Goal: Information Seeking & Learning: Find specific fact

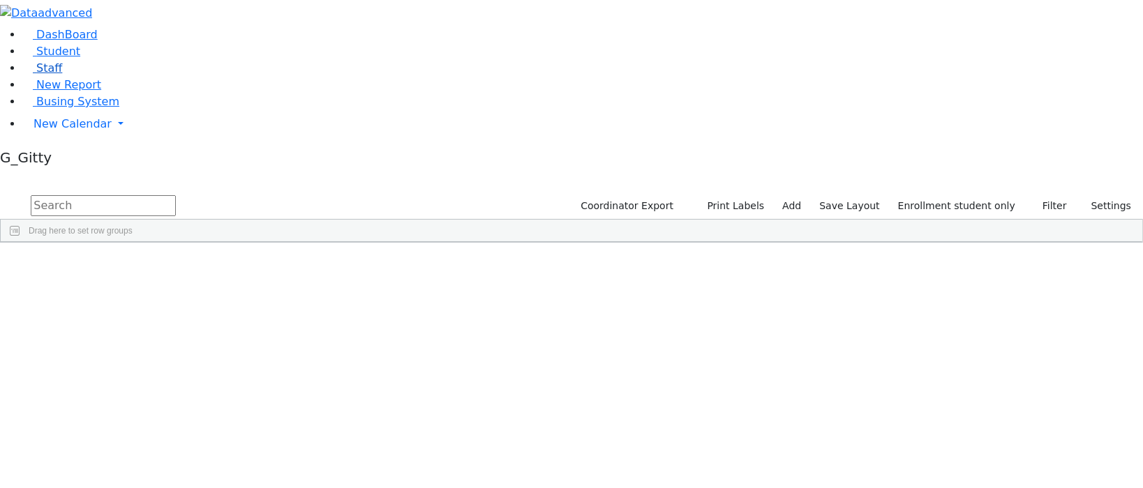
click at [62, 75] on link "Staff" at bounding box center [42, 67] width 40 height 13
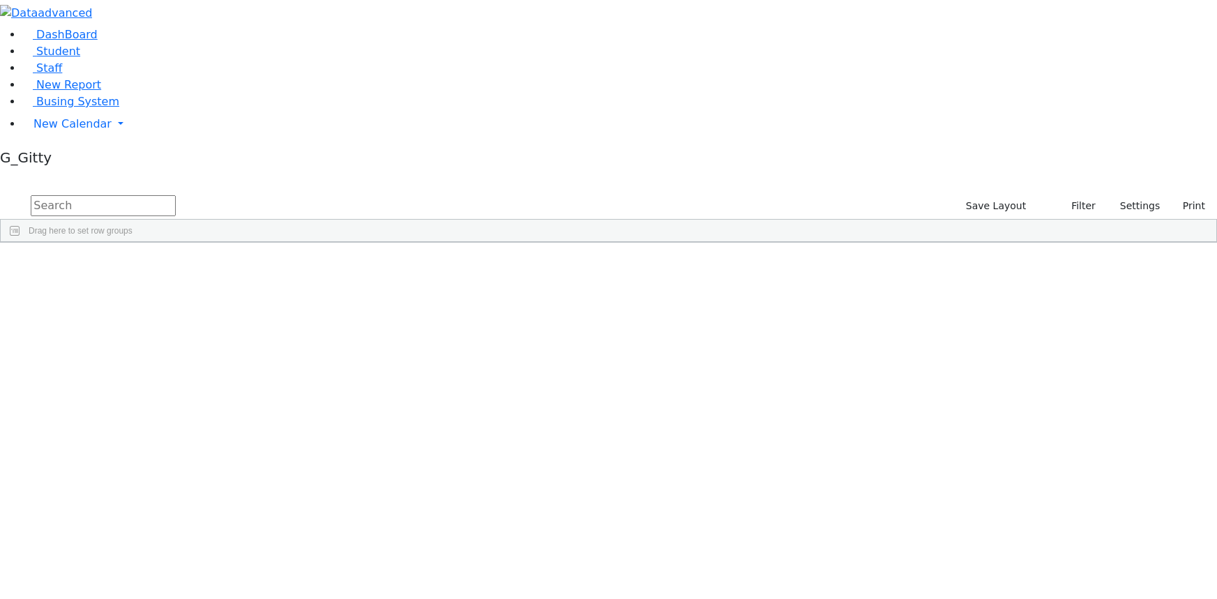
click at [176, 195] on input "text" at bounding box center [103, 205] width 145 height 21
type input "shlo"
click at [128, 264] on div "[PERSON_NAME] (Yeru Rehab)" at bounding box center [97, 273] width 63 height 19
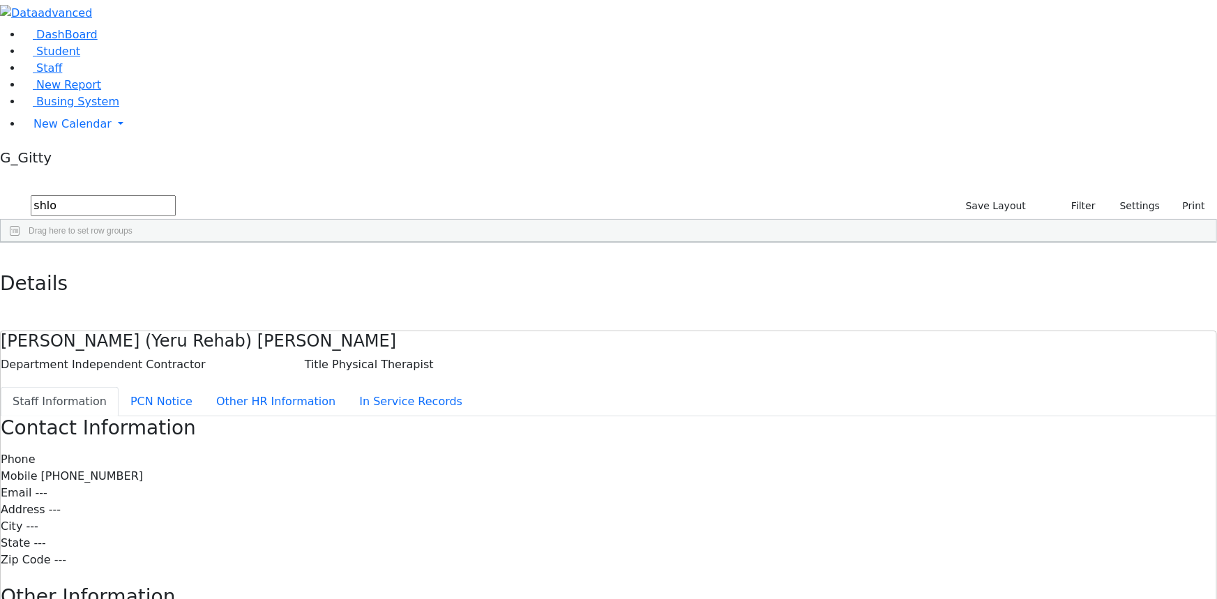
drag, startPoint x: 624, startPoint y: 347, endPoint x: 567, endPoint y: 327, distance: 59.8
drag, startPoint x: 501, startPoint y: 317, endPoint x: 408, endPoint y: 312, distance: 93.0
click at [415, 417] on div "Contact Information Phone Mobile [PHONE_NUMBER] Email --- Address --- City --- …" at bounding box center [609, 594] width 1216 height 354
click at [402, 417] on div "Contact Information Phone Mobile (718) 288-3109 Email --- Address --- City --- …" at bounding box center [609, 594] width 1216 height 354
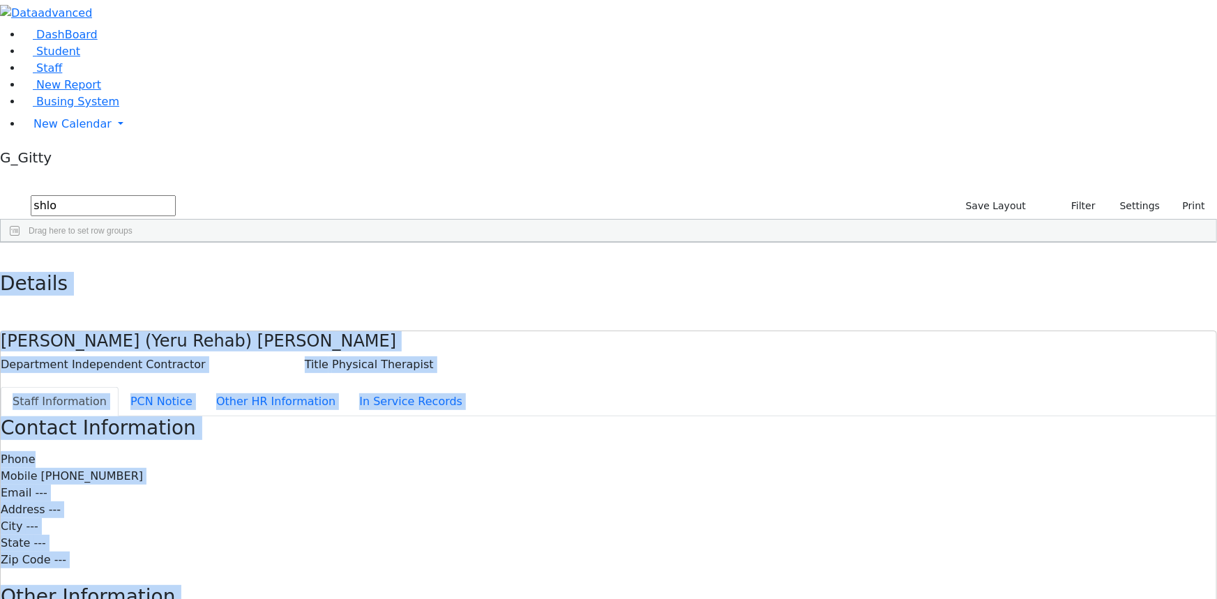
drag, startPoint x: 264, startPoint y: 6, endPoint x: 740, endPoint y: 537, distance: 713.0
click at [741, 542] on div "Details Meyer (Yeru Rehab) Shloimy Department Independent Contractor Title Phys…" at bounding box center [608, 507] width 1217 height 529
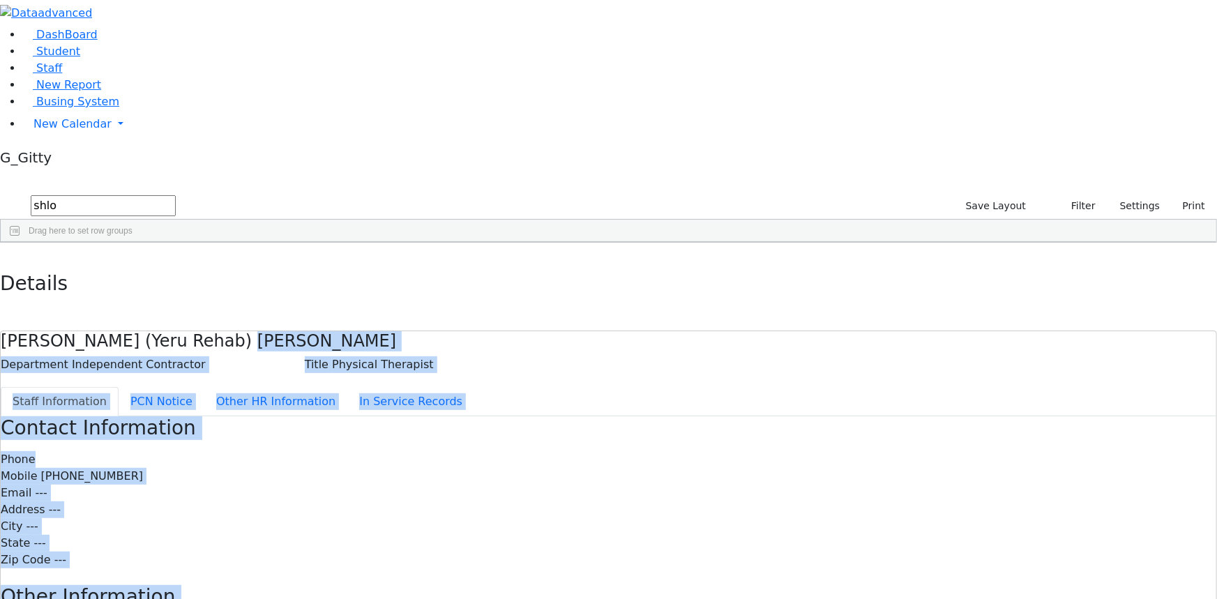
drag, startPoint x: 546, startPoint y: 156, endPoint x: 670, endPoint y: 484, distance: 350.9
click at [670, 483] on div "Meyer (Yeru Rehab) Shloimy Department Independent Contractor Title Physical The…" at bounding box center [608, 551] width 1217 height 441
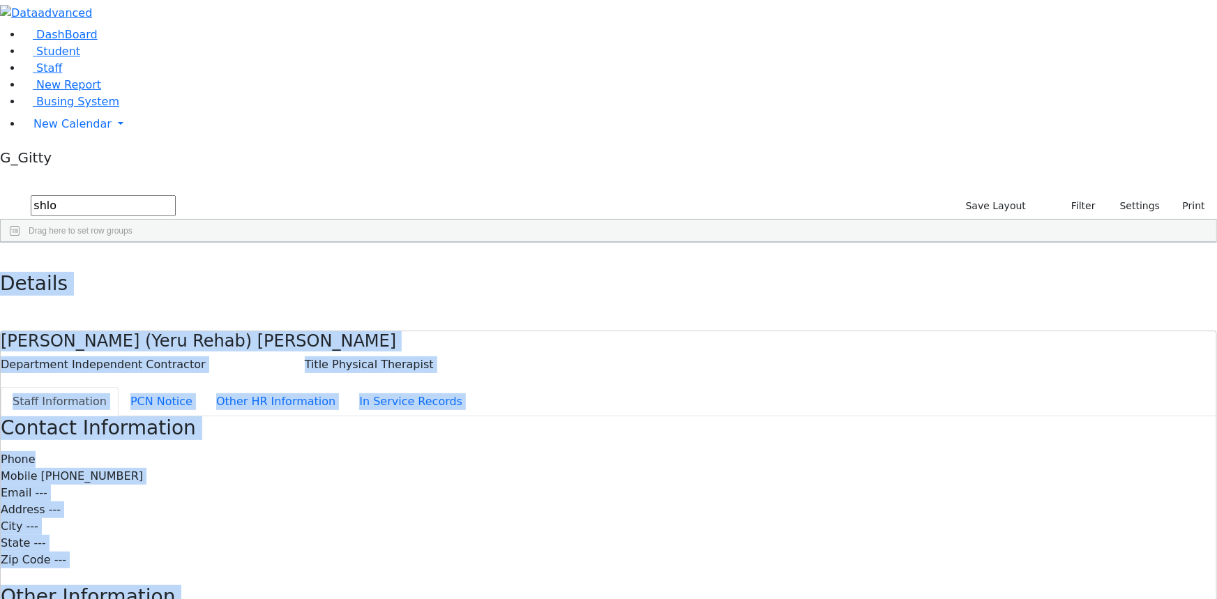
drag, startPoint x: 267, startPoint y: 17, endPoint x: 679, endPoint y: 537, distance: 663.5
click at [679, 537] on div "Details Meyer (Yeru Rehab) Shloimy Department Independent Contractor Title Phys…" at bounding box center [608, 507] width 1217 height 529
click at [677, 530] on div "Contact Information Phone Mobile (718) 288-3109 Email --- Address --- City --- …" at bounding box center [609, 594] width 1216 height 354
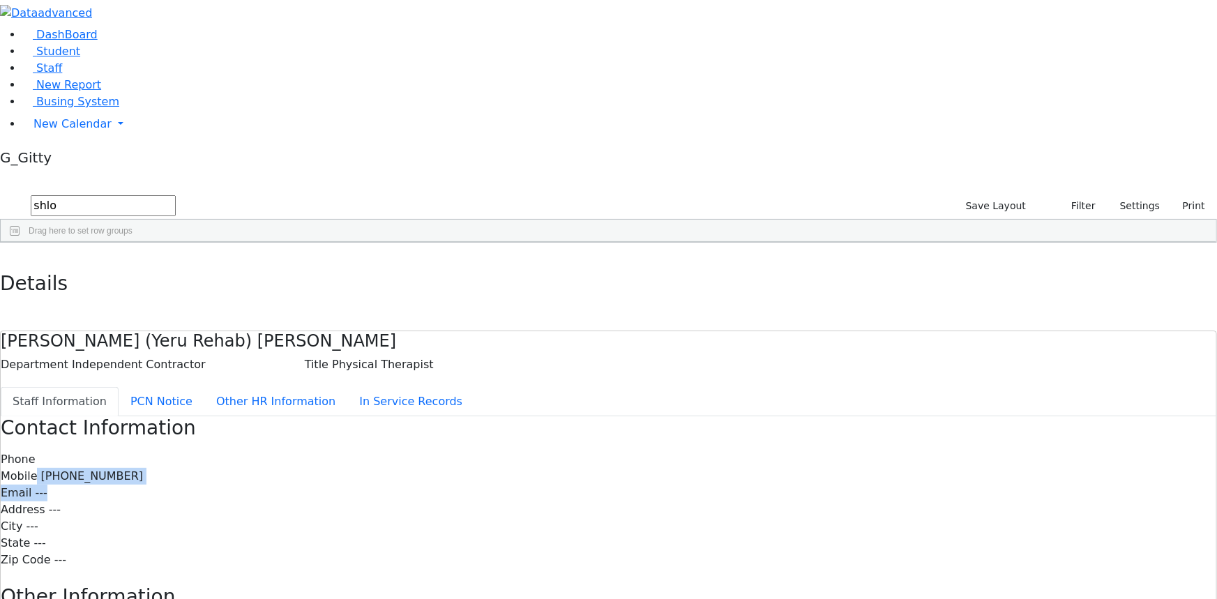
drag, startPoint x: 620, startPoint y: 208, endPoint x: 479, endPoint y: 190, distance: 142.0
click at [481, 451] on div "Phone Mobile (718) 288-3109 Email --- Address --- City --- State --- Zip Code -…" at bounding box center [609, 509] width 1216 height 117
click at [479, 451] on div "Phone Mobile (718) 288-3109 Email --- Address --- City --- State --- Zip Code -…" at bounding box center [609, 509] width 1216 height 117
drag, startPoint x: 644, startPoint y: 182, endPoint x: 516, endPoint y: 174, distance: 128.6
click at [516, 451] on div "Phone Mobile (718) 288-3109 Email --- Address --- City --- State --- Zip Code -…" at bounding box center [609, 509] width 1216 height 117
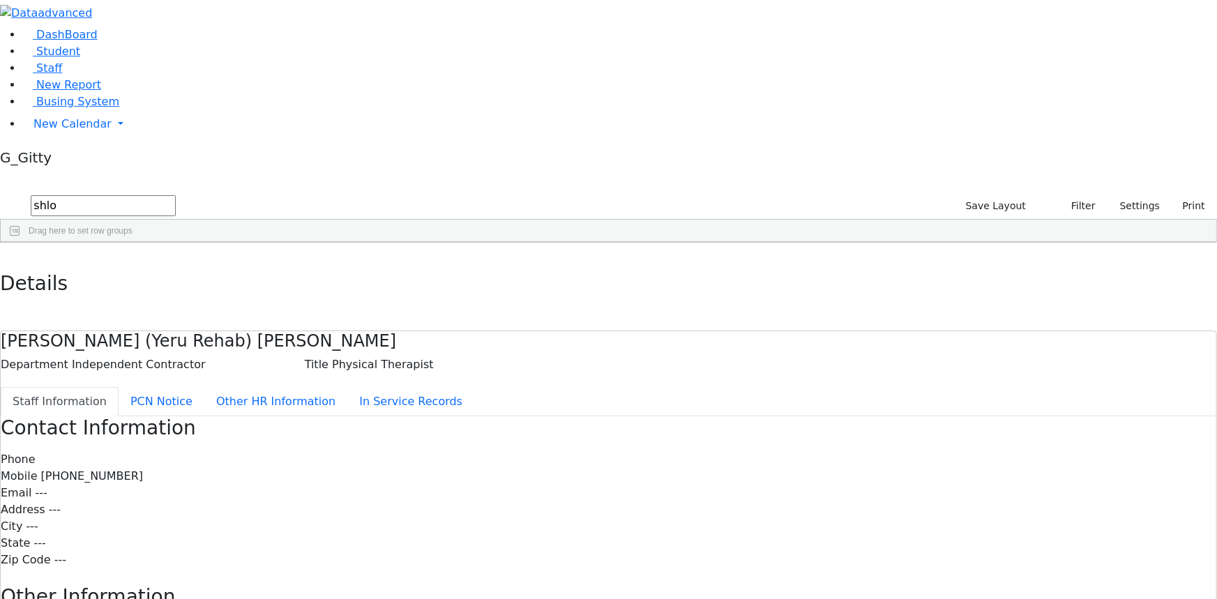
click at [36, 451] on label "Phone" at bounding box center [18, 459] width 35 height 17
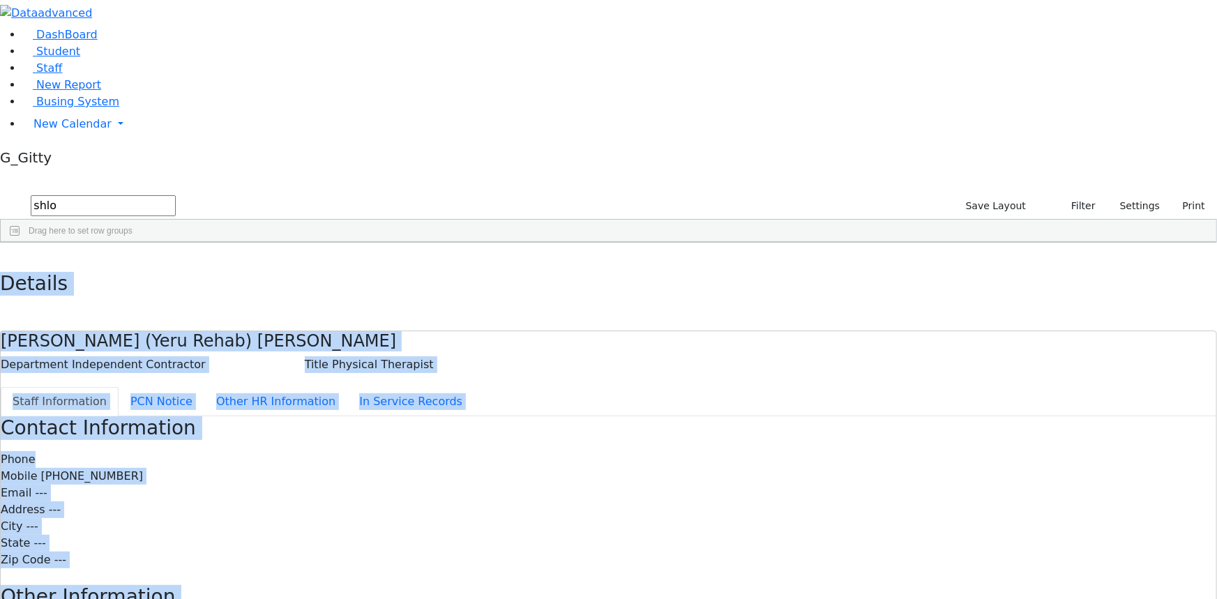
drag, startPoint x: 262, startPoint y: 14, endPoint x: 654, endPoint y: 505, distance: 628.1
click at [673, 580] on div "Details Meyer (Yeru Rehab) Shloimy Department Independent Contractor Title Phys…" at bounding box center [608, 507] width 1217 height 529
drag, startPoint x: 264, startPoint y: 20, endPoint x: 616, endPoint y: 488, distance: 586.5
click at [616, 488] on div "Details Meyer (Yeru Rehab) Shloimy Department Independent Contractor Title Phys…" at bounding box center [608, 507] width 1217 height 529
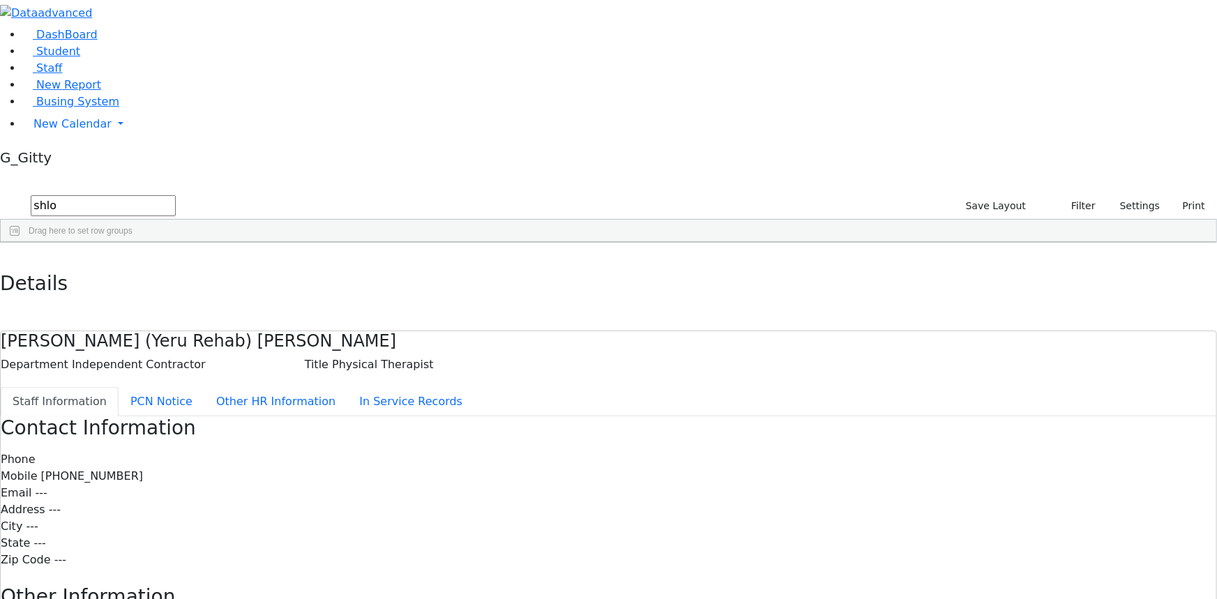
click at [606, 451] on div "Phone Mobile (718) 288-3109 Email --- Address --- City --- State --- Zip Code -…" at bounding box center [609, 509] width 1216 height 117
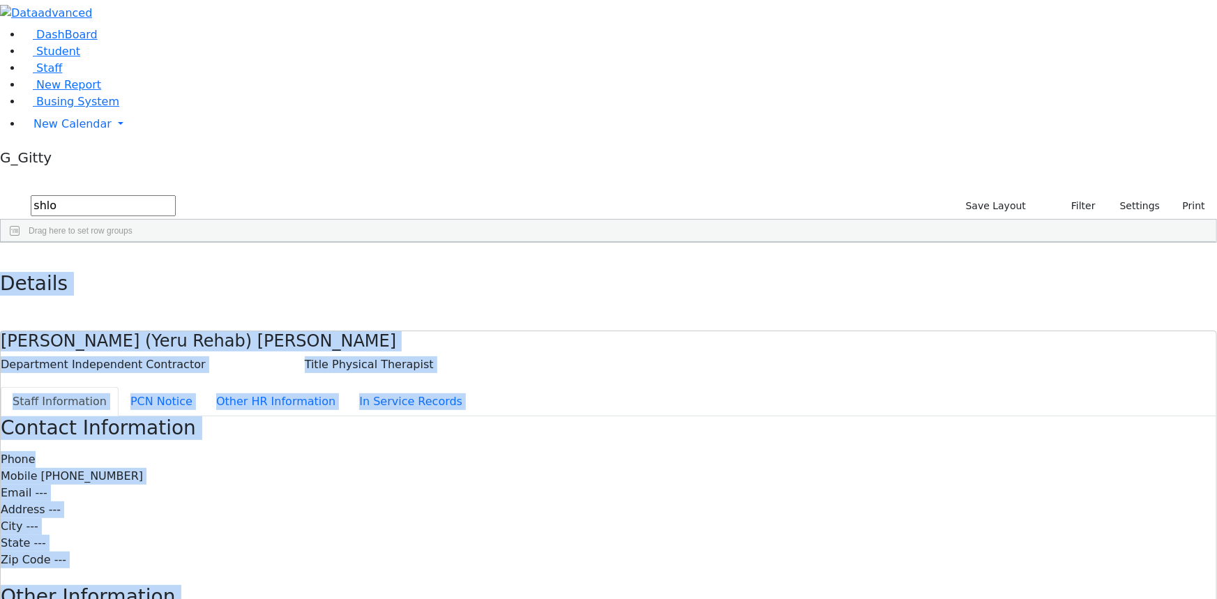
drag, startPoint x: 263, startPoint y: 20, endPoint x: 599, endPoint y: 542, distance: 620.5
click at [599, 542] on div "Details Meyer (Yeru Rehab) Shloimy Department Independent Contractor Title Phys…" at bounding box center [608, 507] width 1217 height 529
drag, startPoint x: 260, startPoint y: 18, endPoint x: 632, endPoint y: 487, distance: 598.9
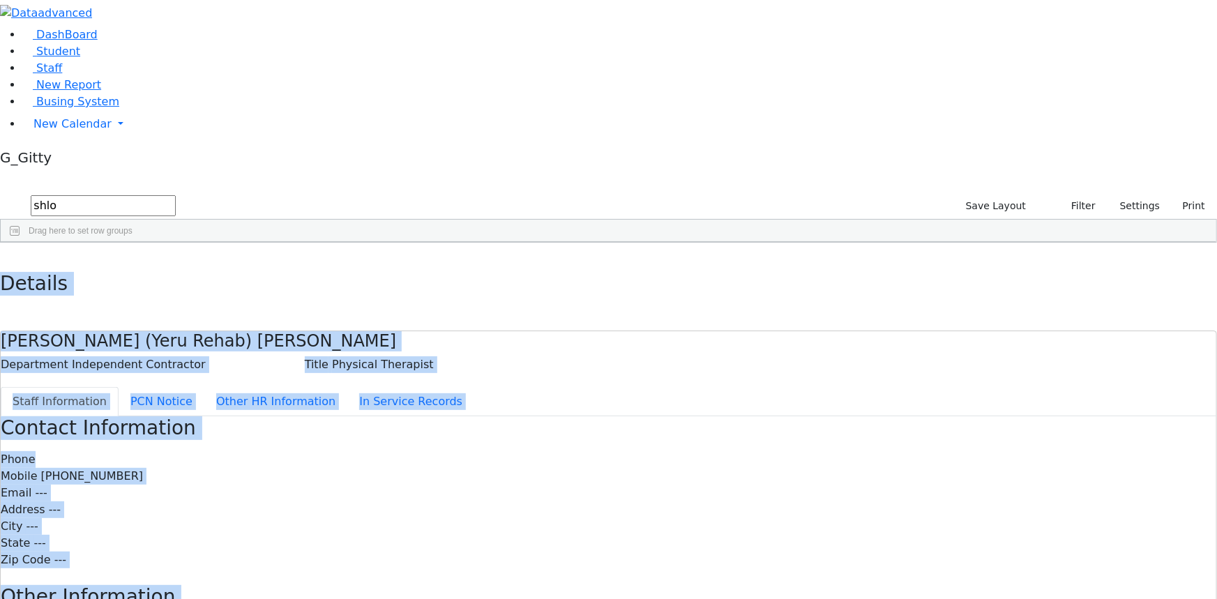
click at [621, 478] on div "Details Meyer (Yeru Rehab) Shloimy Department Independent Contractor Title Phys…" at bounding box center [608, 507] width 1217 height 529
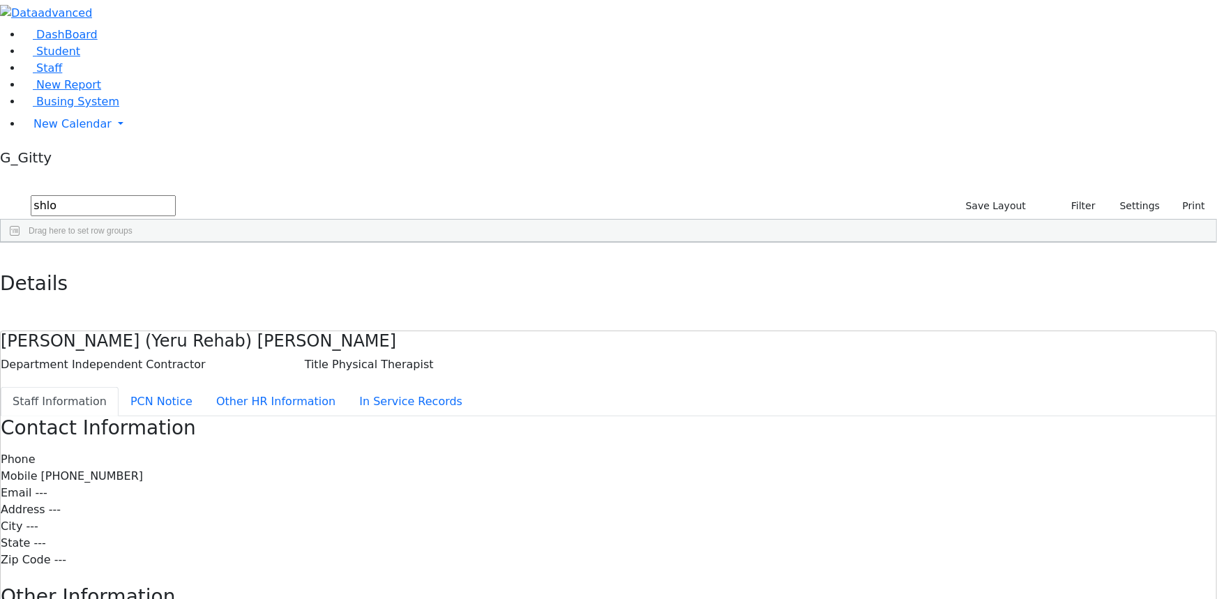
drag, startPoint x: 676, startPoint y: 147, endPoint x: 564, endPoint y: 127, distance: 114.1
click at [676, 384] on div "Staff Information PCN Notice Other HR Information In Service Records Contact In…" at bounding box center [609, 577] width 1216 height 386
drag, startPoint x: 233, startPoint y: 15, endPoint x: 241, endPoint y: 20, distance: 9.4
click at [20, 243] on button "button" at bounding box center [10, 257] width 20 height 29
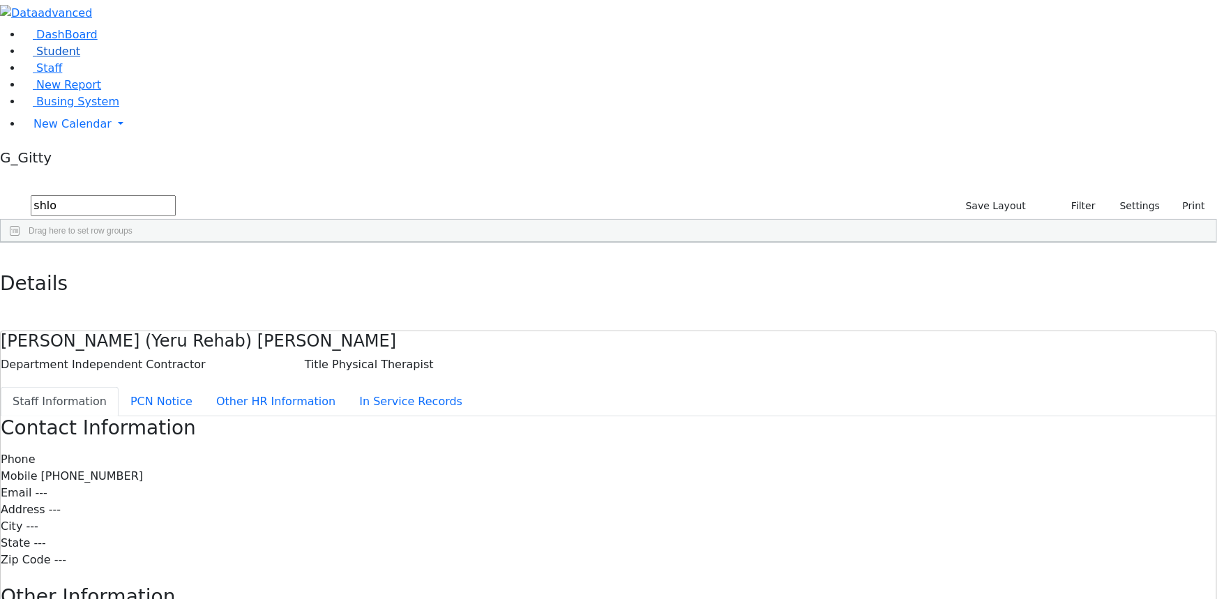
click at [63, 58] on span "Student" at bounding box center [58, 51] width 44 height 13
click at [51, 130] on span "New Calendar" at bounding box center [72, 123] width 78 height 13
click at [65, 158] on span "Calendar" at bounding box center [55, 151] width 50 height 13
click at [79, 130] on span "New Calendar" at bounding box center [72, 123] width 78 height 13
click at [80, 158] on span "Calendar" at bounding box center [55, 151] width 50 height 13
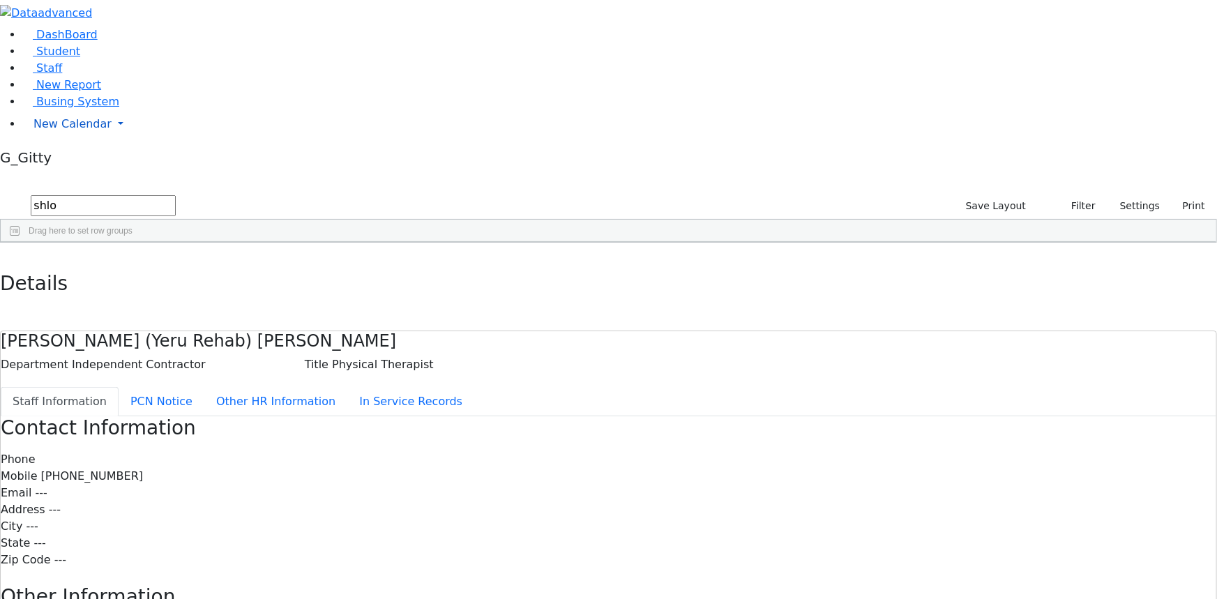
click at [88, 130] on span "New Calendar" at bounding box center [72, 123] width 78 height 13
click at [80, 160] on link "Calendar" at bounding box center [55, 152] width 50 height 17
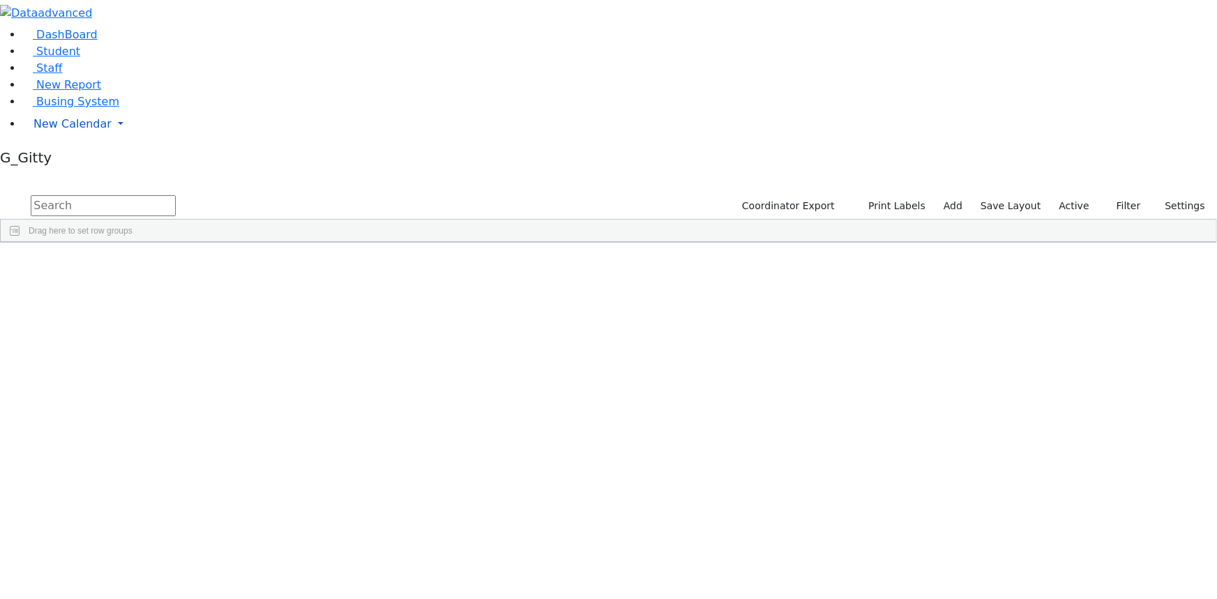
drag, startPoint x: 68, startPoint y: 231, endPoint x: 54, endPoint y: 216, distance: 20.7
click at [67, 172] on aside "DashBoard Student Staff New Report Busing System" at bounding box center [608, 86] width 1217 height 172
click at [52, 130] on span "New Calendar" at bounding box center [72, 123] width 78 height 13
click at [66, 158] on span "Calendar" at bounding box center [55, 151] width 50 height 13
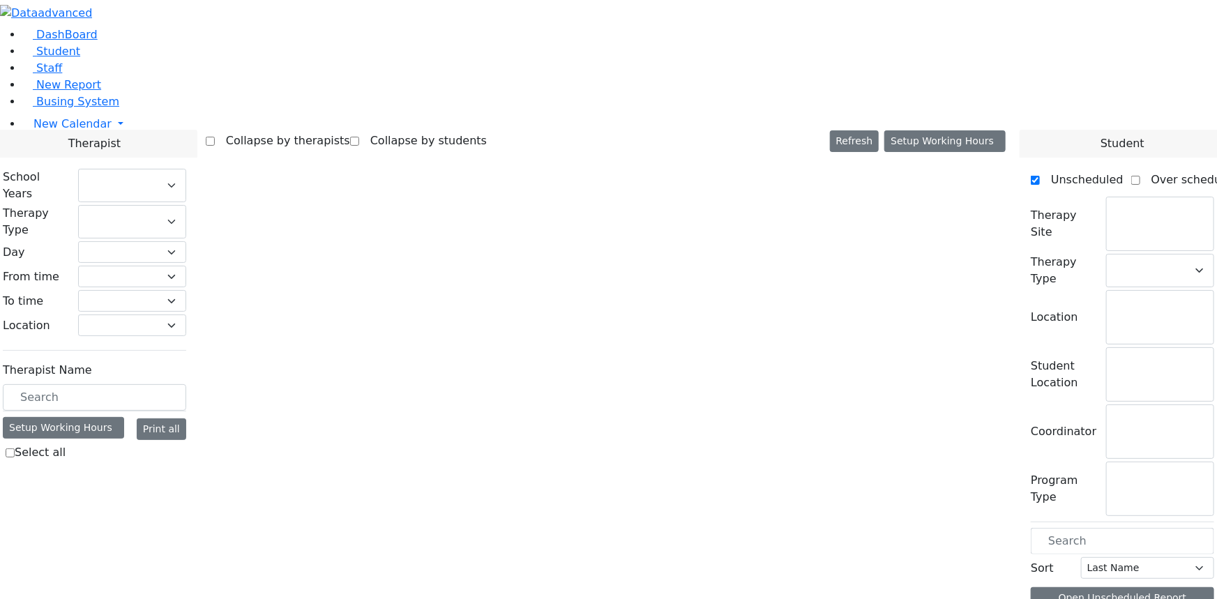
checkbox input "false"
select select "212"
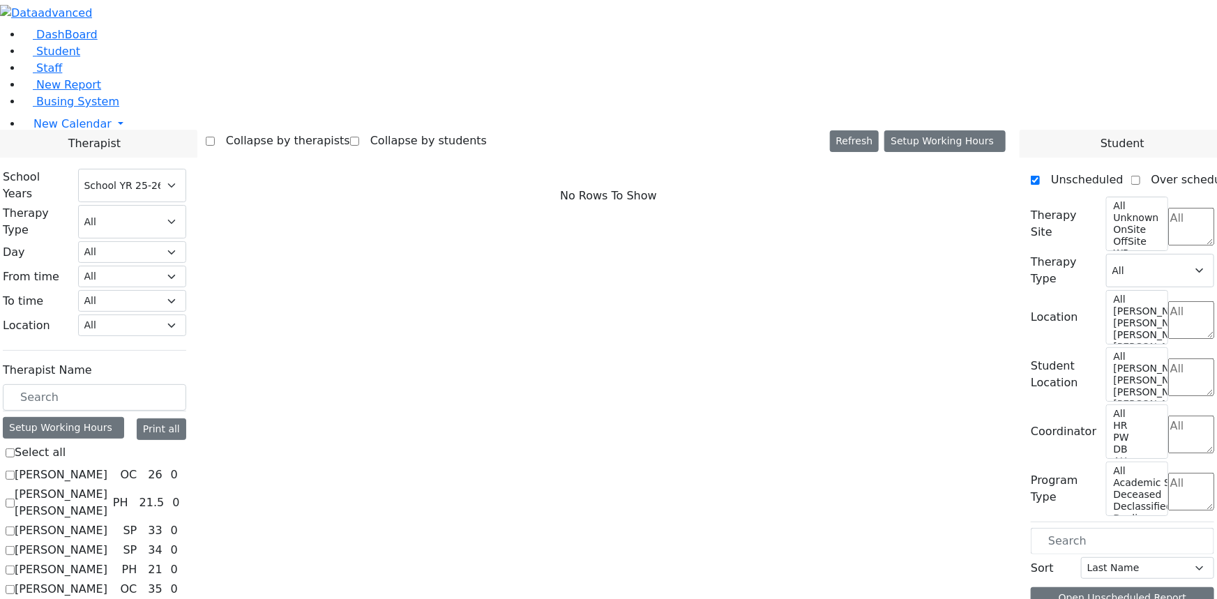
scroll to position [1014, 0]
checkbox input "true"
select select "2"
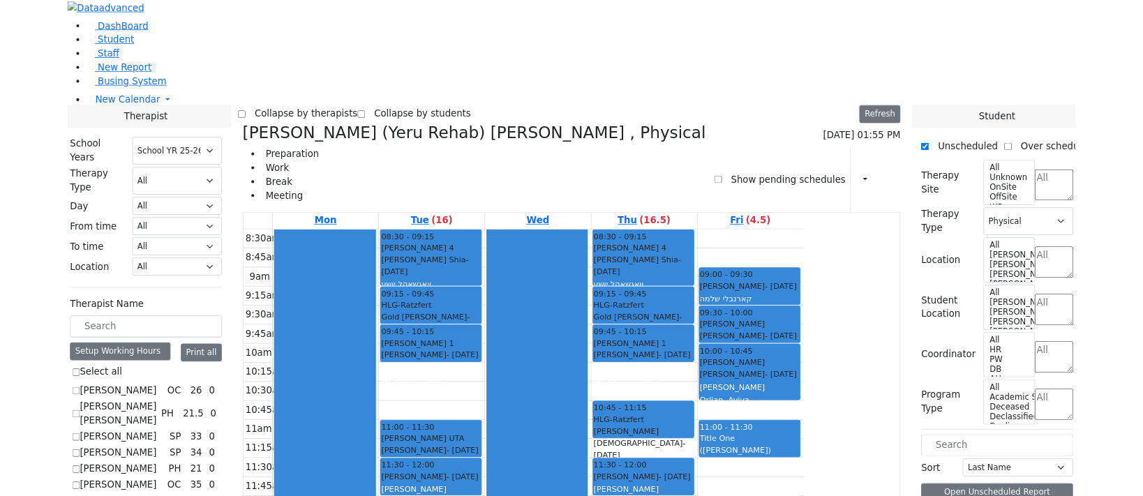
scroll to position [0, 0]
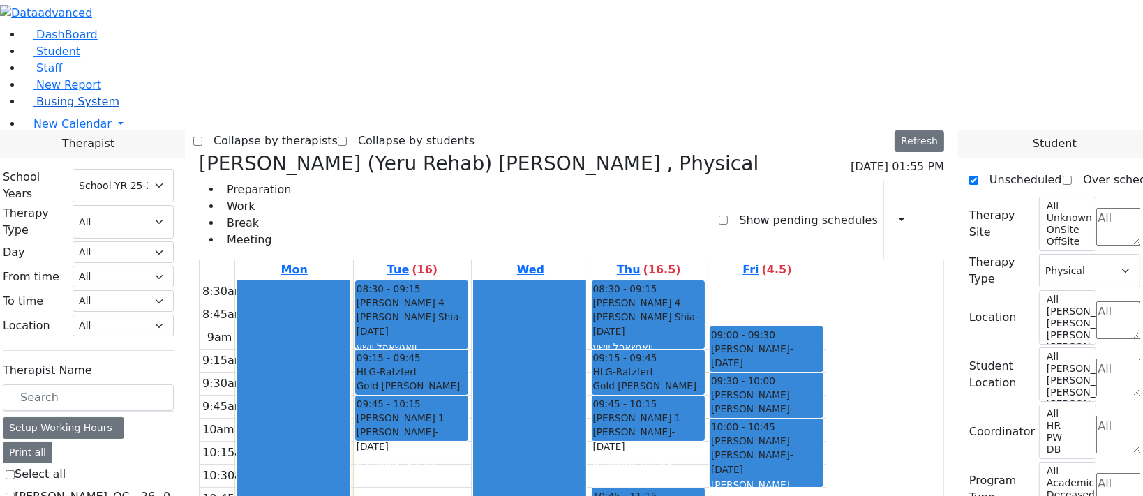
click at [41, 108] on span "Busing System" at bounding box center [77, 101] width 83 height 13
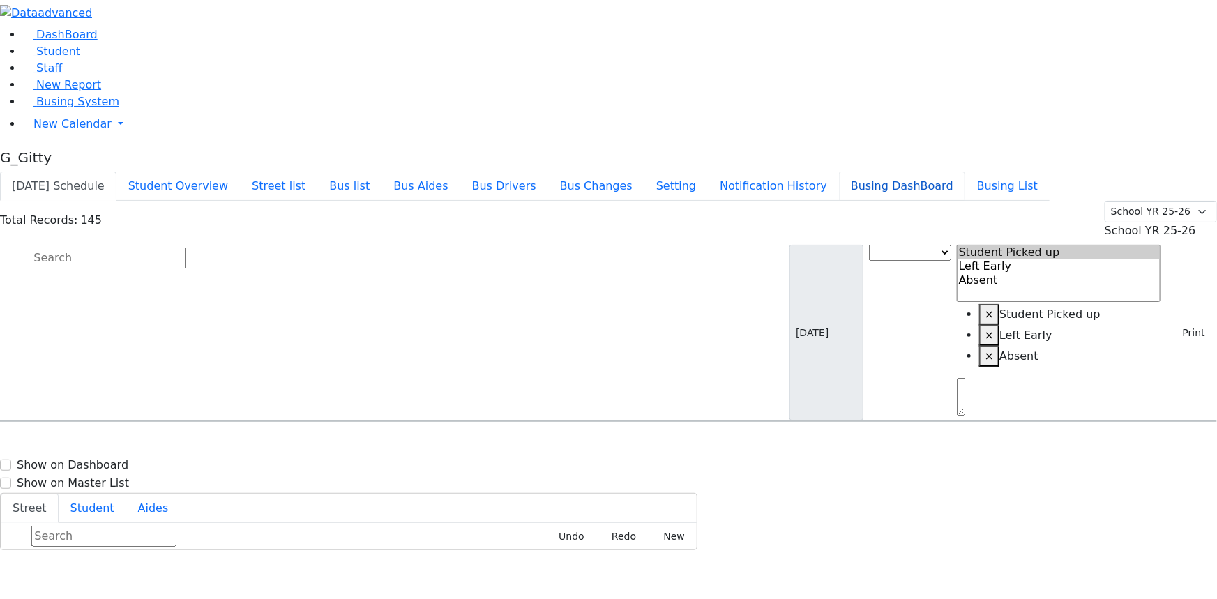
click at [962, 172] on button "Busing DashBoard" at bounding box center [902, 186] width 126 height 29
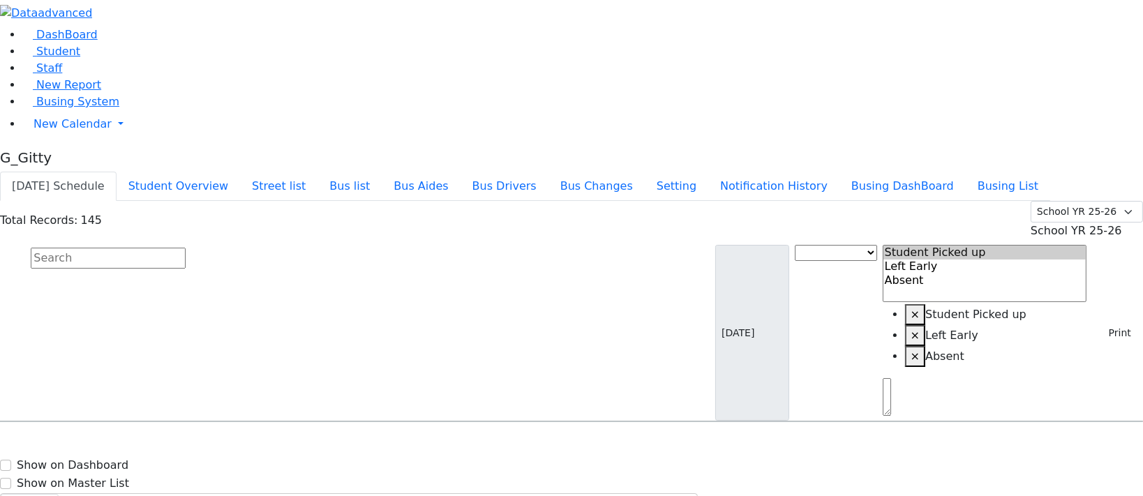
click at [186, 248] on input "text" at bounding box center [108, 258] width 155 height 21
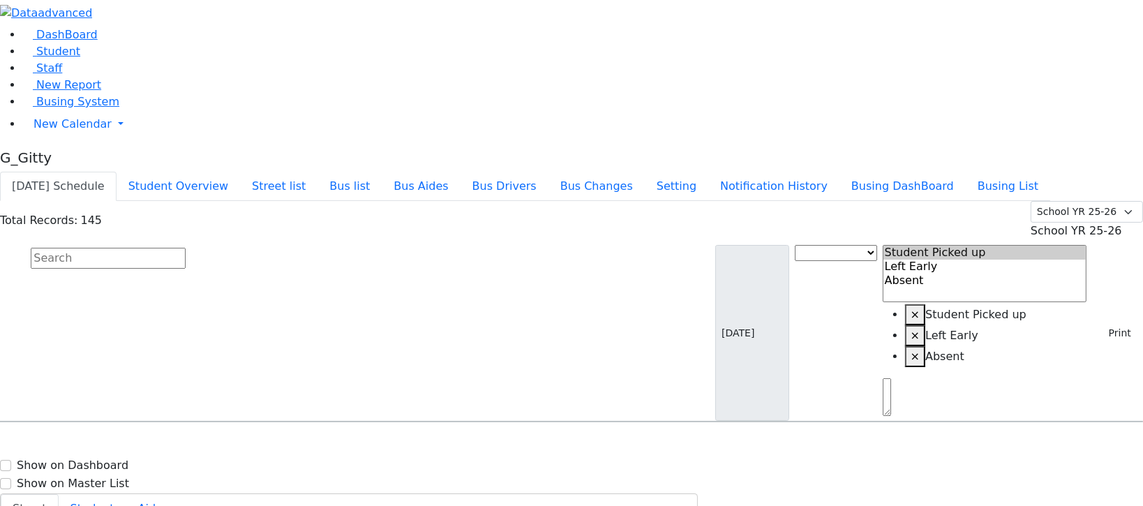
scroll to position [253, 0]
click at [186, 248] on input "text" at bounding box center [108, 258] width 155 height 21
type input "lowy"
click at [322, 444] on div "27 Stern St. # 101" at bounding box center [241, 461] width 160 height 35
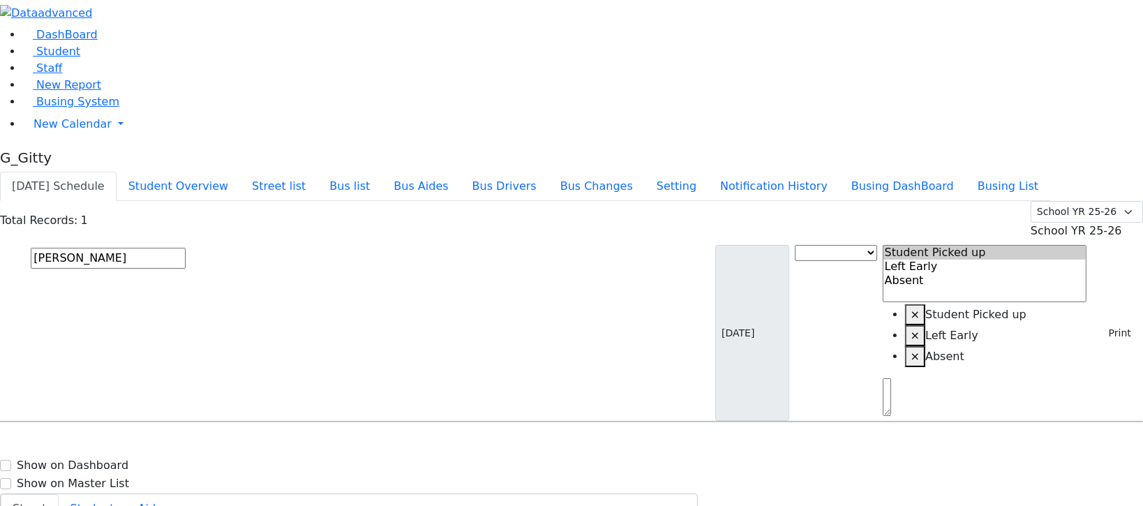
select select
click at [186, 248] on input "lowy" at bounding box center [108, 258] width 155 height 21
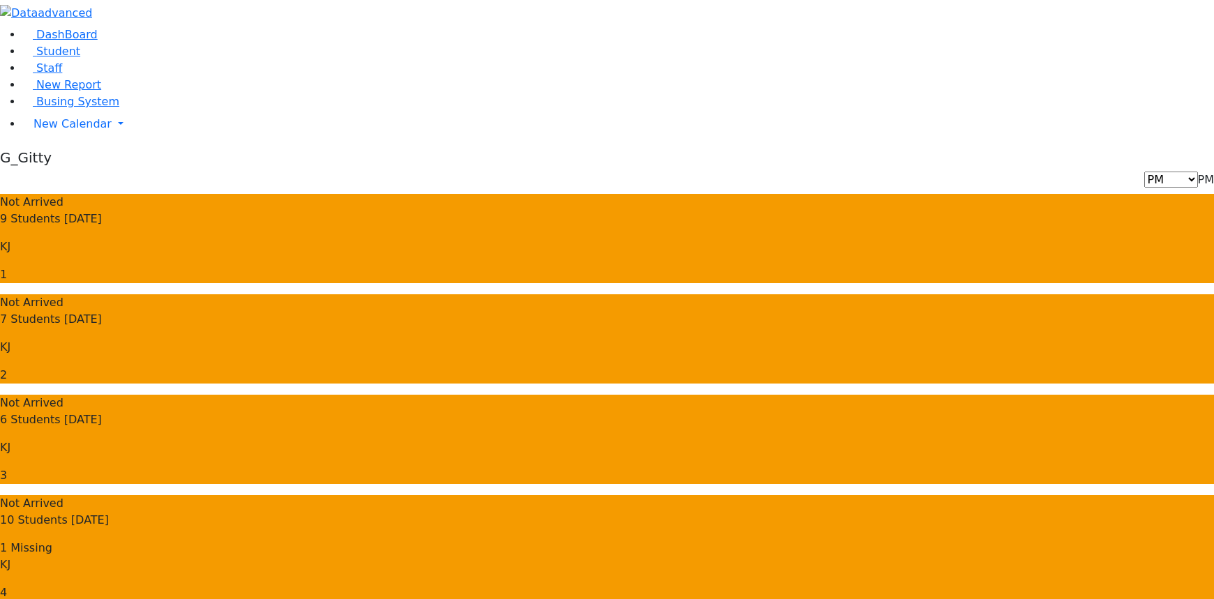
drag, startPoint x: 800, startPoint y: 380, endPoint x: 1102, endPoint y: 476, distance: 316.9
click at [3, 13] on div at bounding box center [607, 13] width 1214 height 27
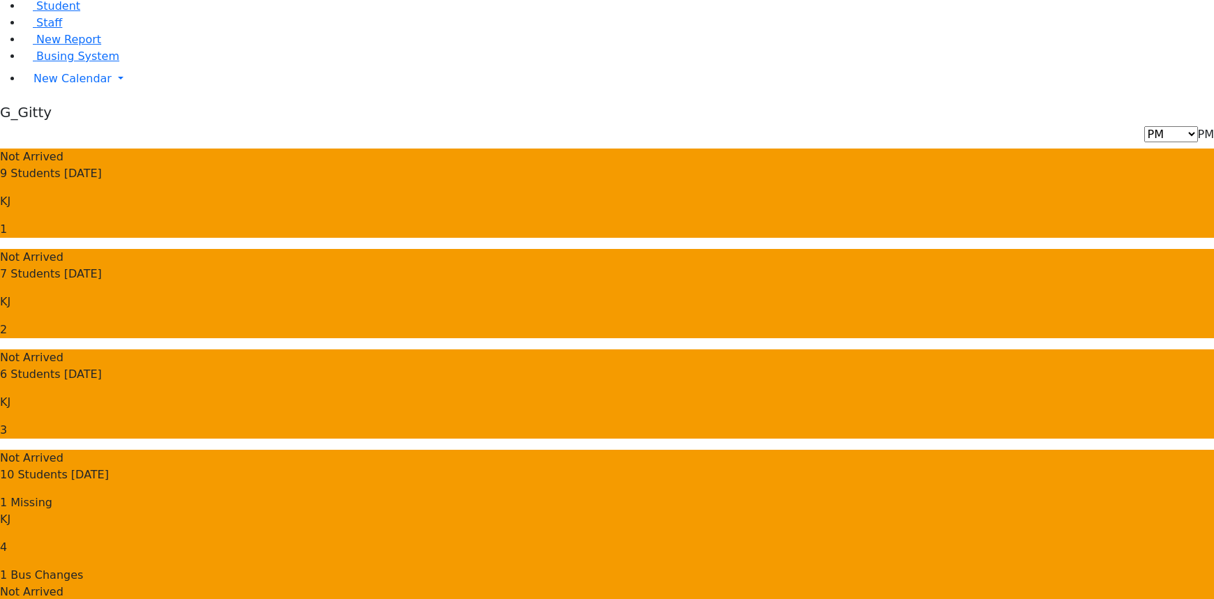
scroll to position [190, 0]
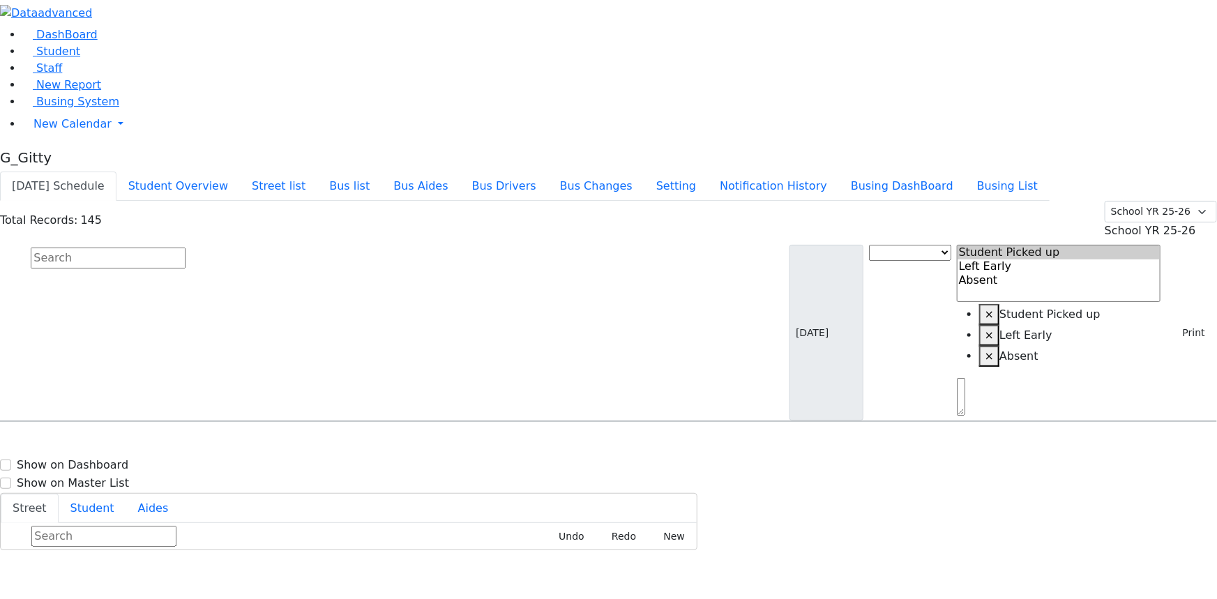
click at [186, 248] on input "text" at bounding box center [108, 258] width 155 height 21
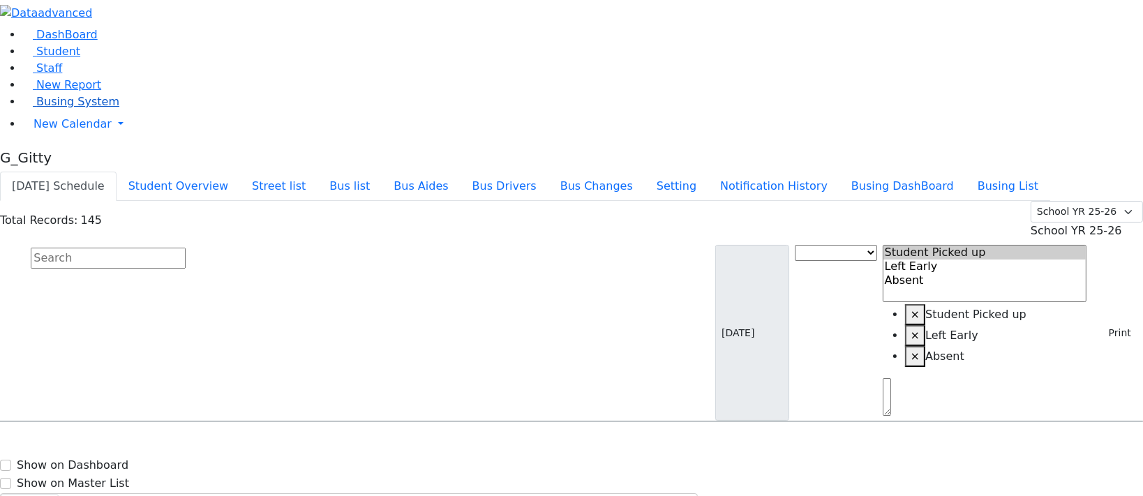
click at [87, 108] on span "Busing System" at bounding box center [77, 101] width 83 height 13
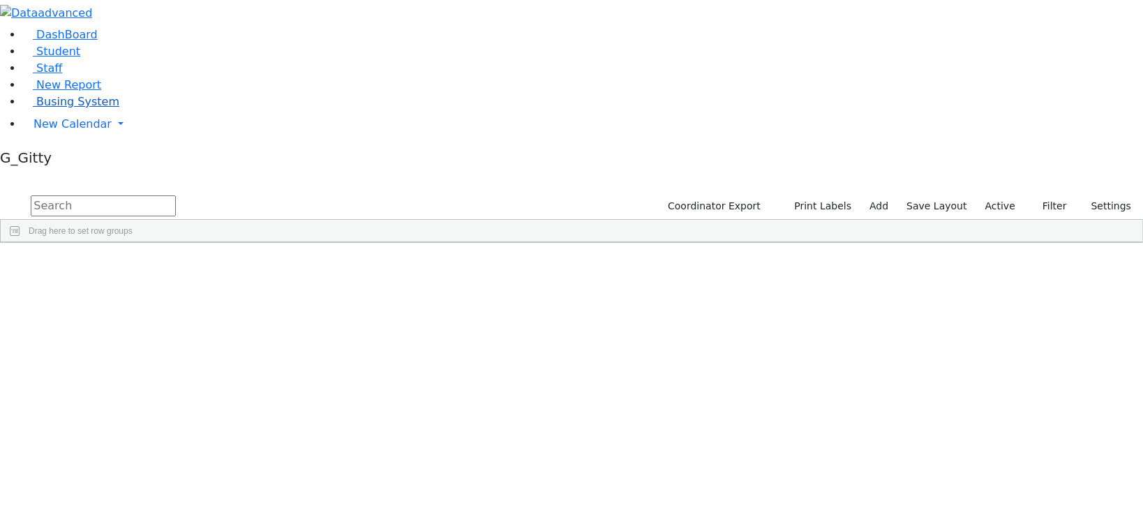
click at [75, 108] on span "Busing System" at bounding box center [77, 101] width 83 height 13
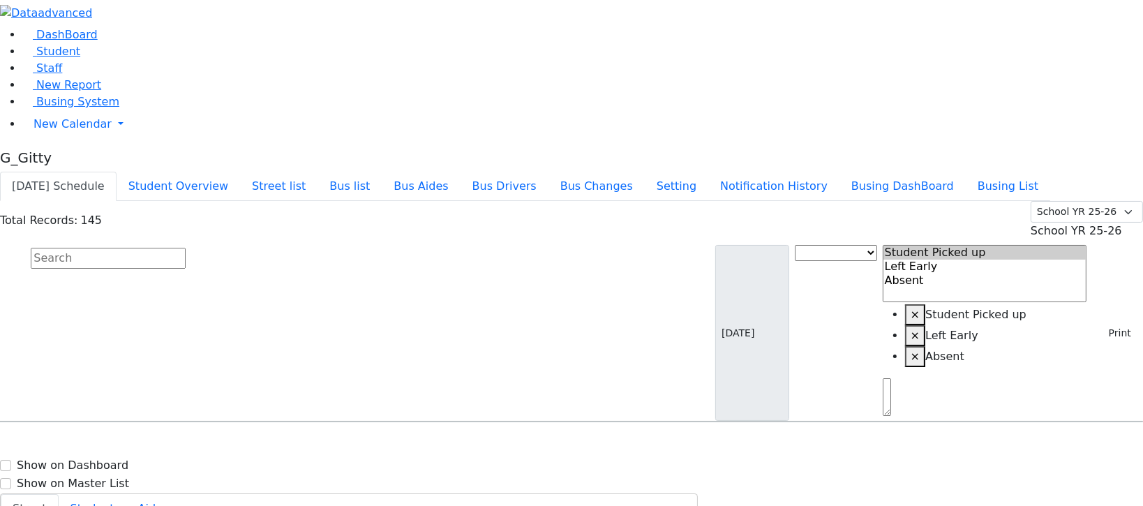
click at [929, 172] on div "Today's Schedule Student Overview Street list Bus list Bus Aides Bus Drivers Bu…" at bounding box center [571, 186] width 1143 height 29
click at [928, 172] on button "Busing DashBoard" at bounding box center [902, 186] width 126 height 29
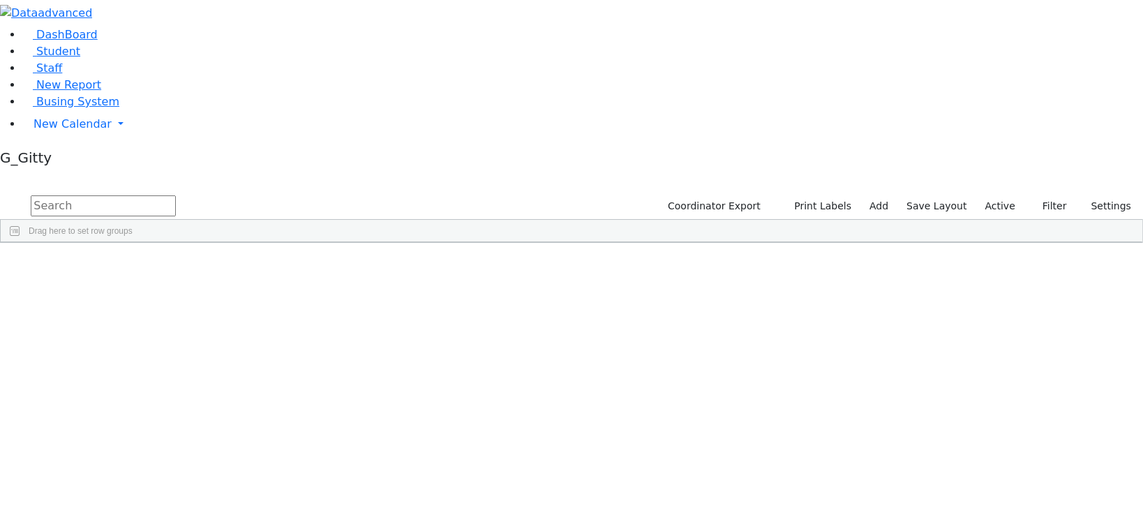
click at [176, 195] on input "text" at bounding box center [103, 205] width 145 height 21
click at [96, 108] on span "Busing System" at bounding box center [77, 101] width 83 height 13
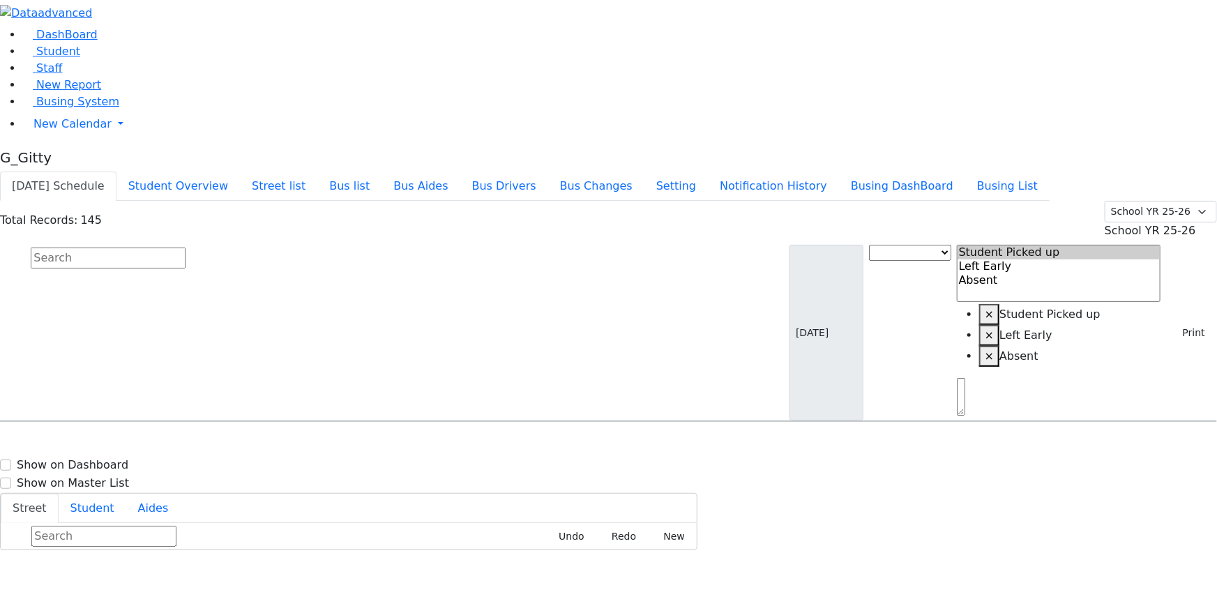
click at [186, 248] on input "text" at bounding box center [108, 258] width 155 height 21
click at [1142, 322] on button "Print" at bounding box center [1189, 333] width 45 height 22
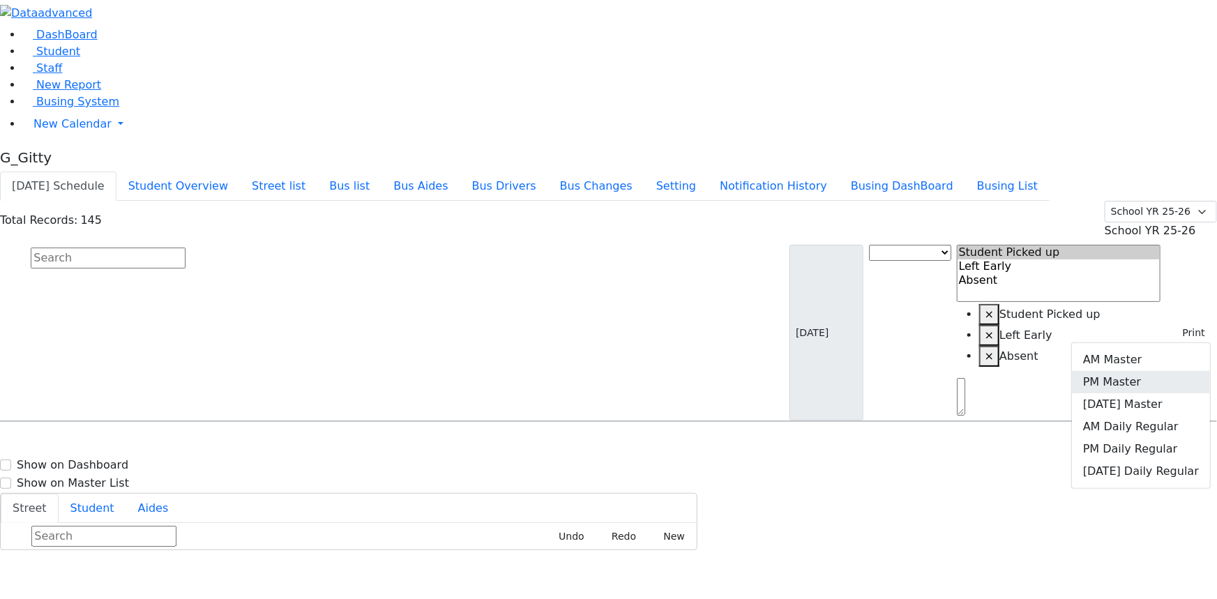
drag, startPoint x: 1127, startPoint y: 125, endPoint x: 1116, endPoint y: 130, distance: 11.5
click at [1127, 371] on link "PM Master" at bounding box center [1141, 382] width 138 height 22
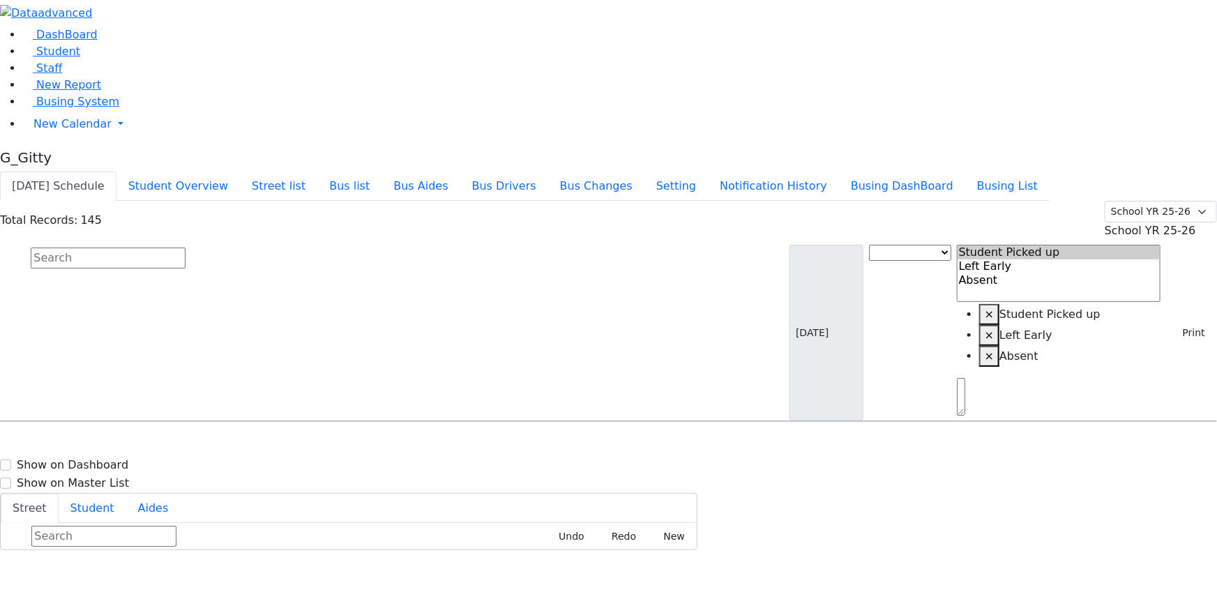
click at [186, 248] on input "text" at bounding box center [108, 258] width 155 height 21
click at [63, 58] on span "Student" at bounding box center [58, 51] width 44 height 13
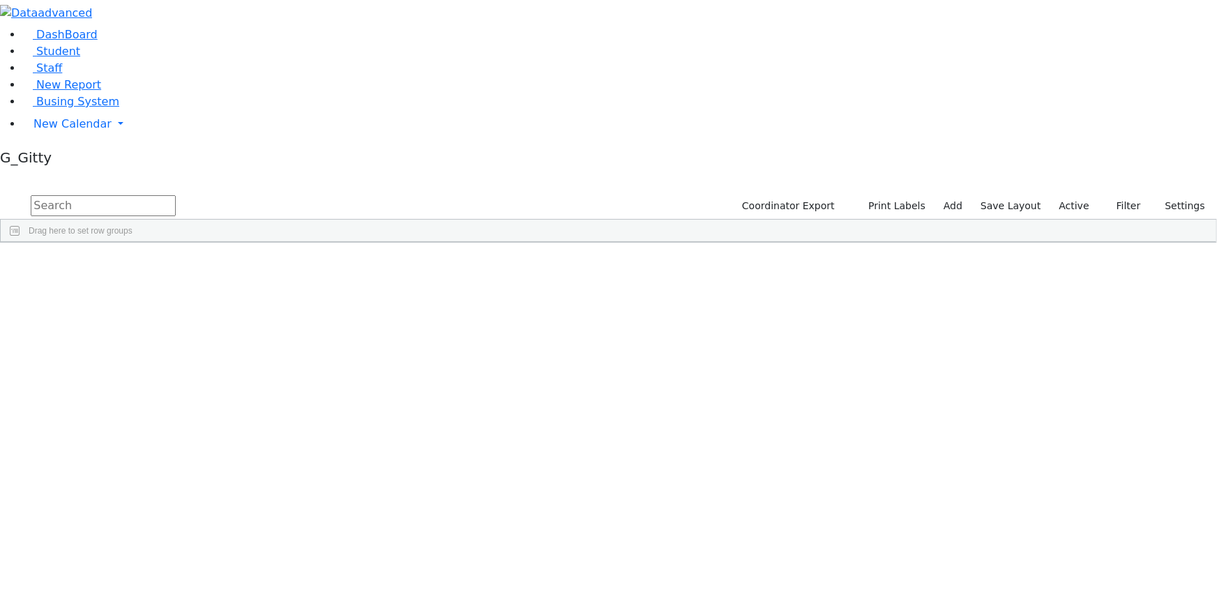
click at [176, 195] on input "text" at bounding box center [103, 205] width 145 height 21
type input "gross"
click at [177, 434] on div "Gross" at bounding box center [132, 443] width 89 height 19
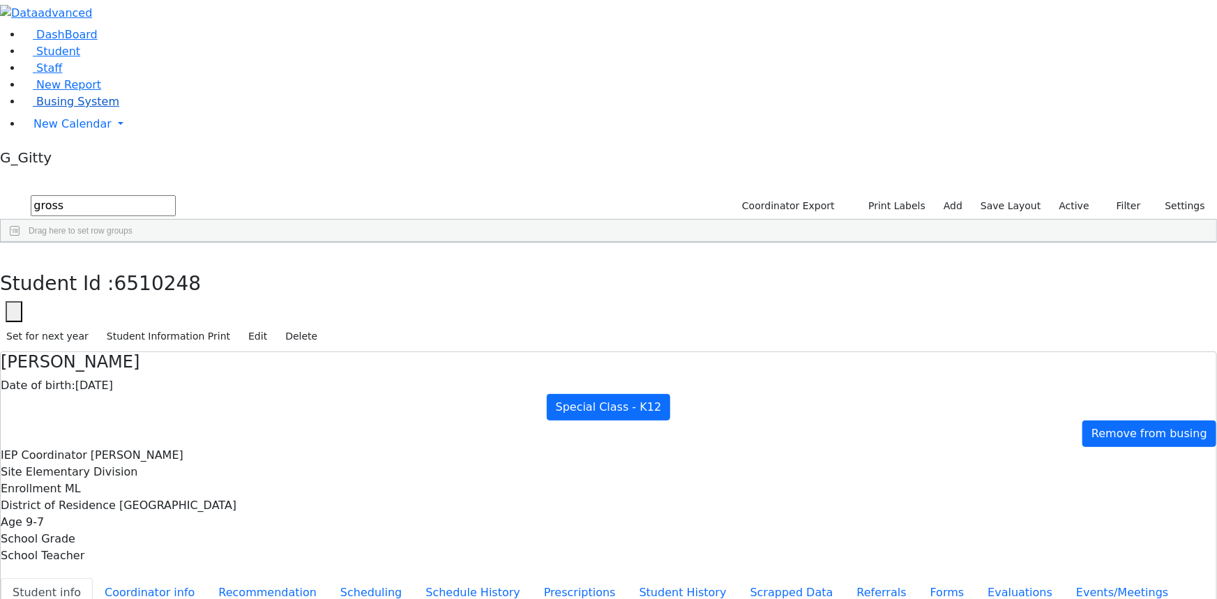
click at [83, 108] on span "Busing System" at bounding box center [77, 101] width 83 height 13
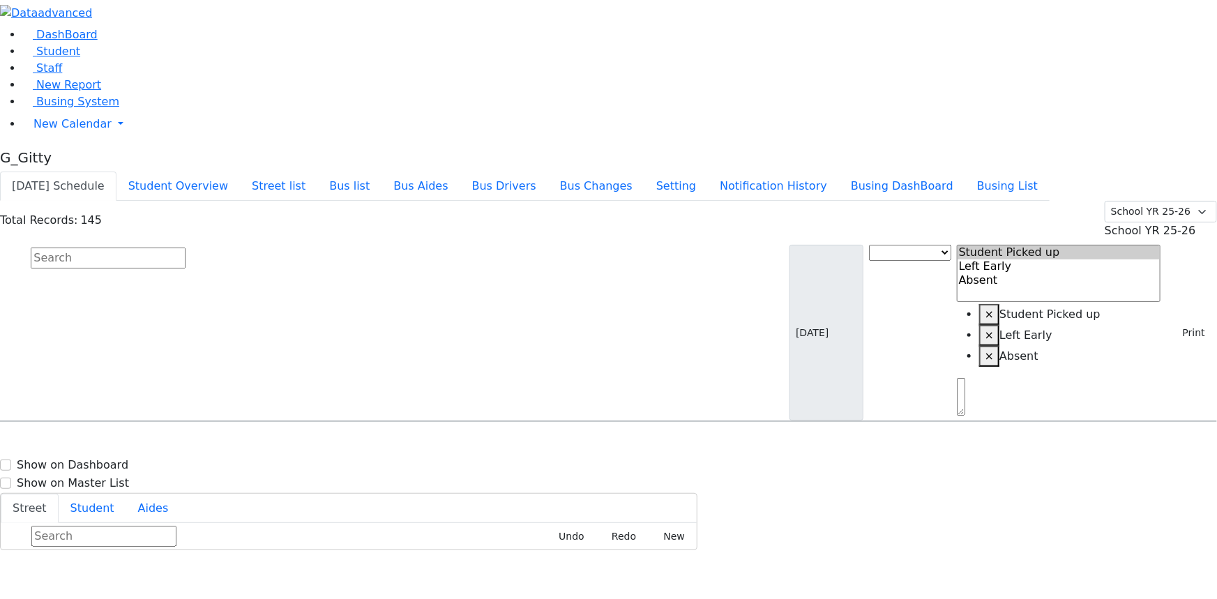
click at [186, 248] on input "text" at bounding box center [108, 258] width 155 height 21
type input "gross"
click at [47, 462] on span "2/7/2016" at bounding box center [28, 468] width 38 height 12
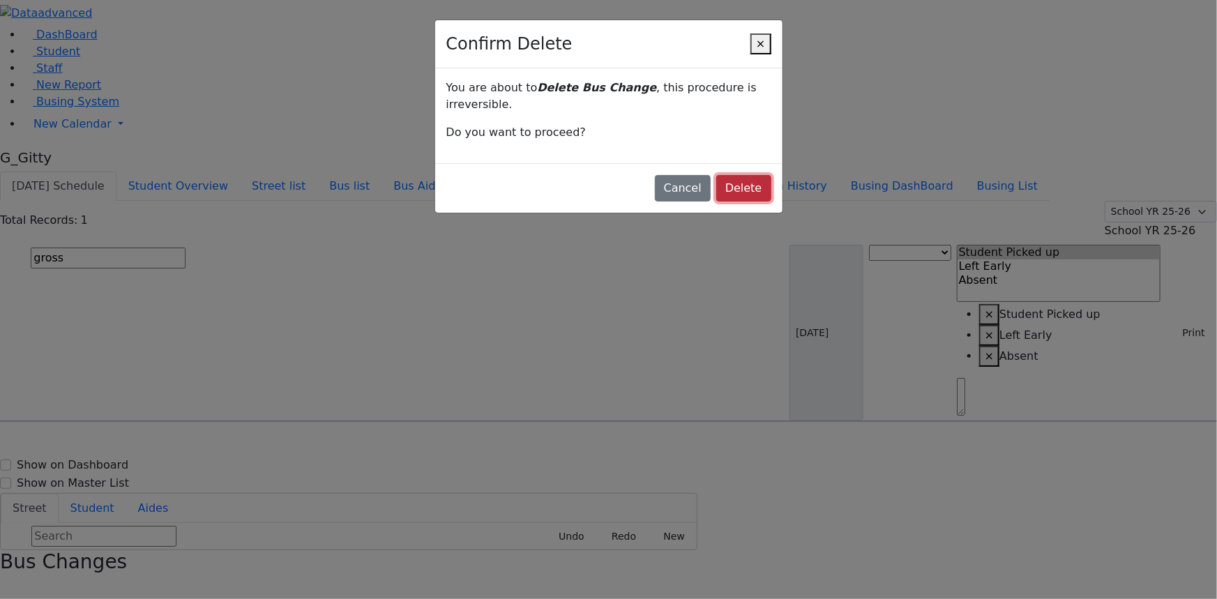
drag, startPoint x: 726, startPoint y: 135, endPoint x: 707, endPoint y: 137, distance: 18.3
click at [725, 175] on button "Delete" at bounding box center [744, 188] width 55 height 27
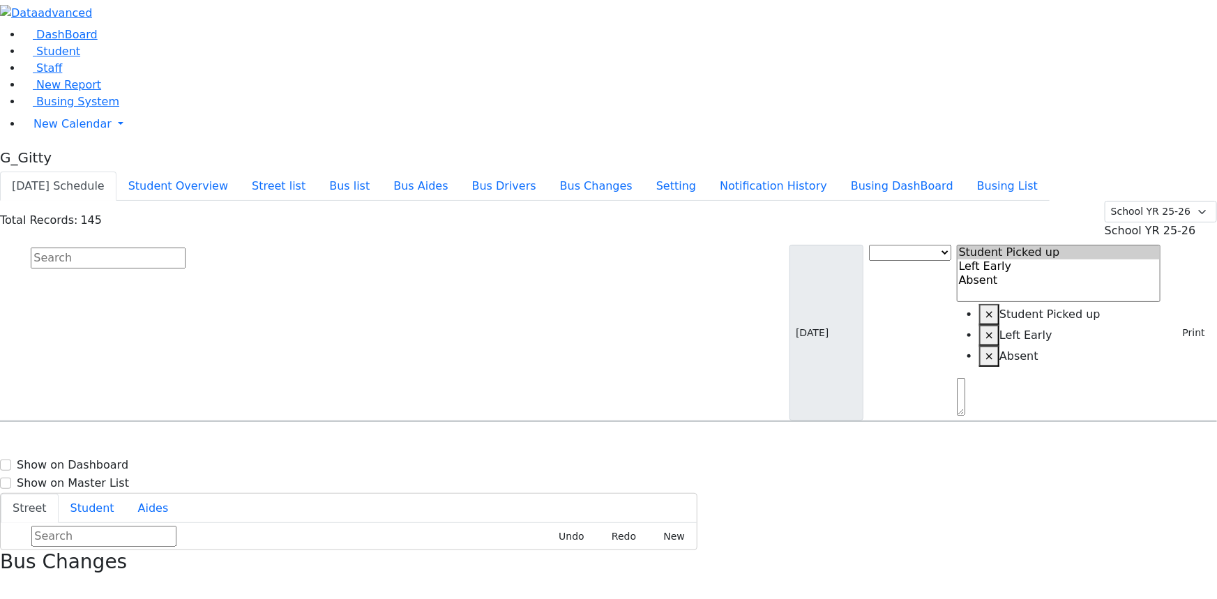
click at [186, 248] on input "text" at bounding box center [108, 258] width 155 height 21
click at [80, 58] on link "Student" at bounding box center [51, 51] width 58 height 13
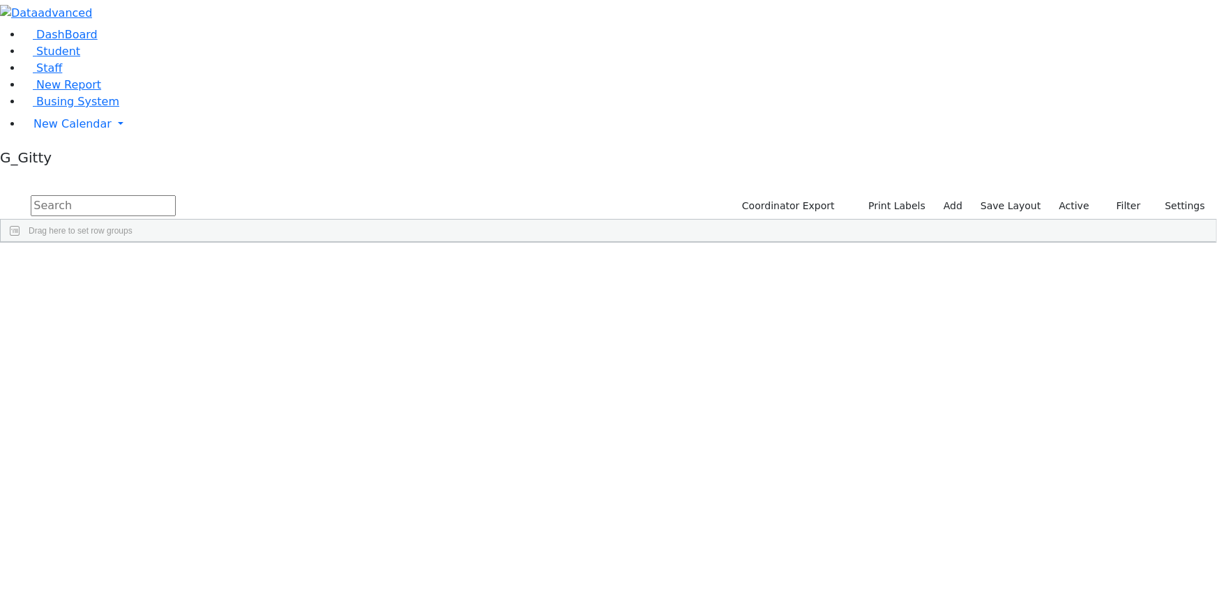
click at [133, 226] on span "Drag here to set row groups" at bounding box center [81, 231] width 104 height 10
click at [176, 195] on input "text" at bounding box center [103, 205] width 145 height 21
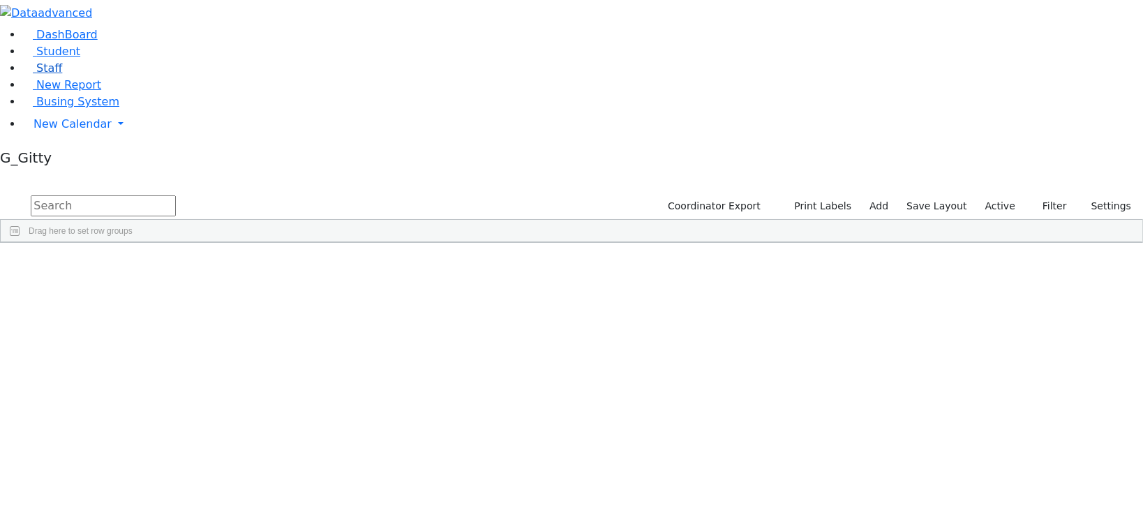
click at [54, 75] on link "Staff" at bounding box center [42, 67] width 40 height 13
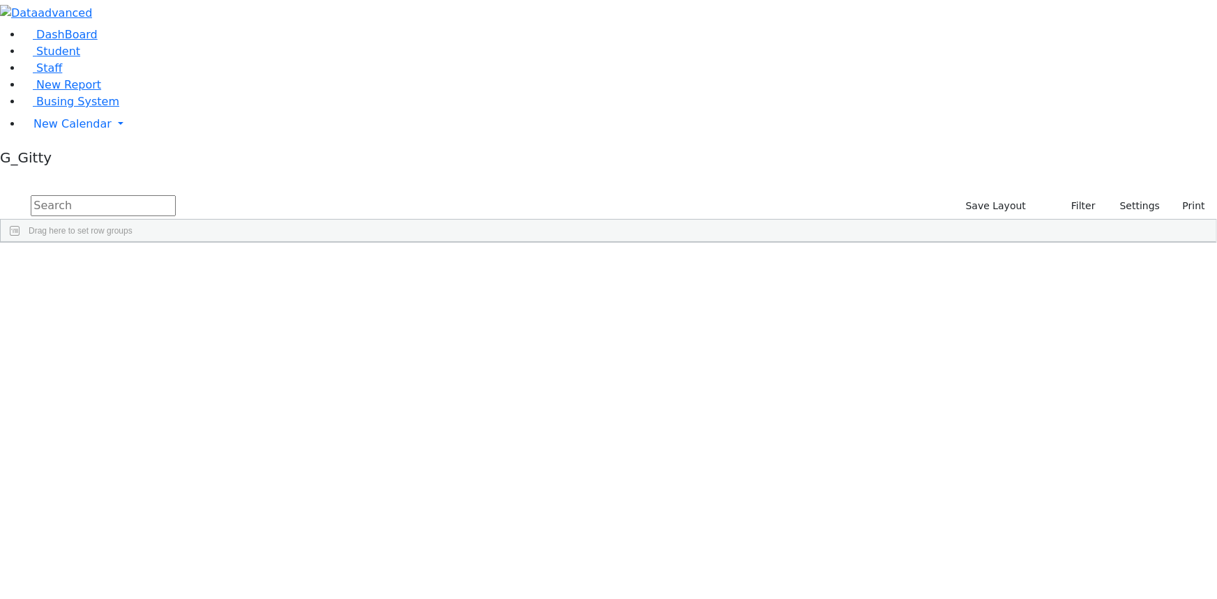
click at [176, 195] on input "text" at bounding box center [103, 205] width 145 height 21
click at [191, 264] on div "Michoel" at bounding box center [159, 273] width 63 height 19
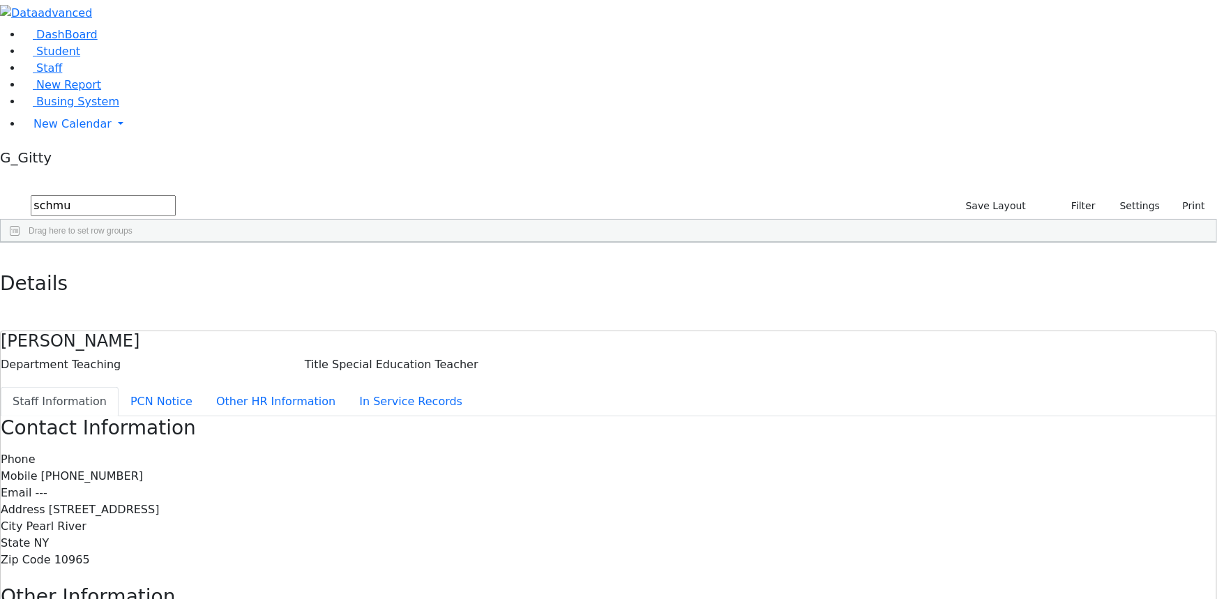
click at [160, 503] on span "273 North Highland Ave." at bounding box center [104, 509] width 111 height 13
drag, startPoint x: 250, startPoint y: 28, endPoint x: 242, endPoint y: 23, distance: 9.1
click at [244, 243] on div "Details" at bounding box center [608, 287] width 1217 height 88
click at [14, 254] on icon "button" at bounding box center [10, 258] width 8 height 8
click at [176, 195] on input "schmu" at bounding box center [103, 205] width 145 height 21
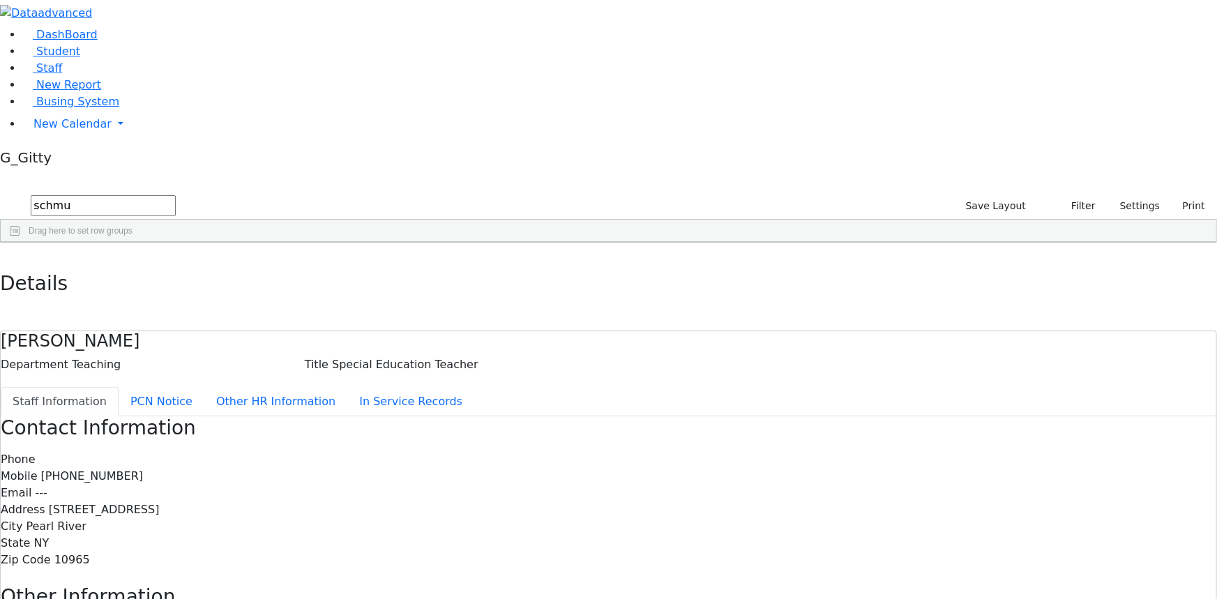
click at [176, 195] on input "schmu" at bounding box center [103, 205] width 145 height 21
type input "ado"
click at [128, 264] on div "Adolf" at bounding box center [97, 273] width 63 height 19
click at [697, 417] on div "Contact Information Phone (845) 352-2396 Mobile (845) 274-0871 Email --- Addres…" at bounding box center [609, 594] width 1216 height 354
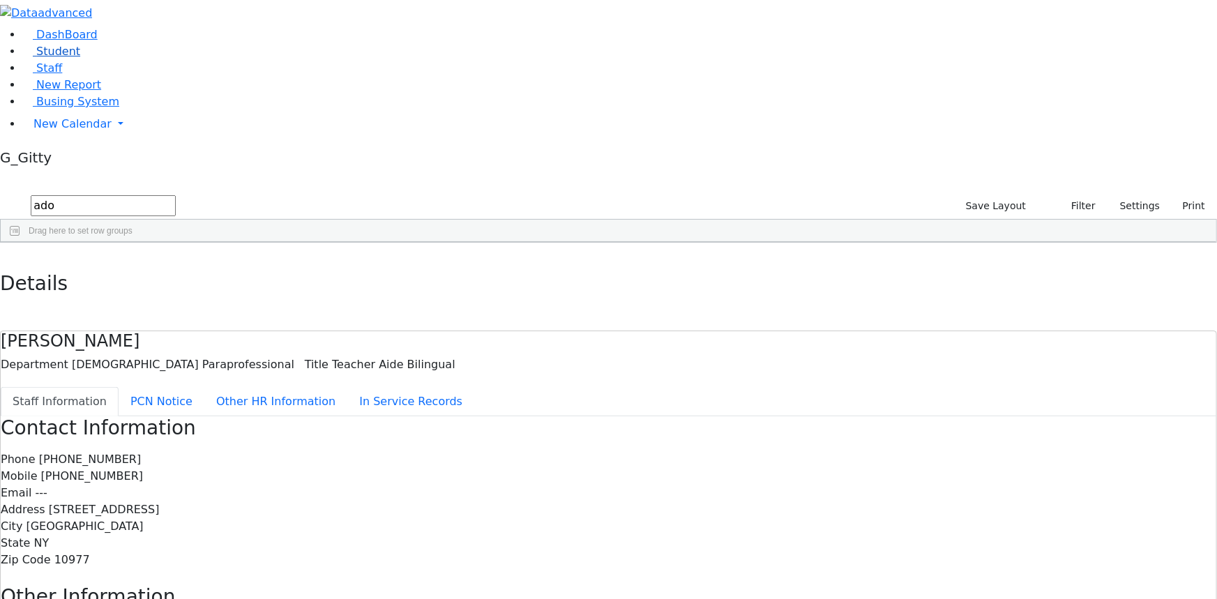
click at [52, 58] on span "Student" at bounding box center [58, 51] width 44 height 13
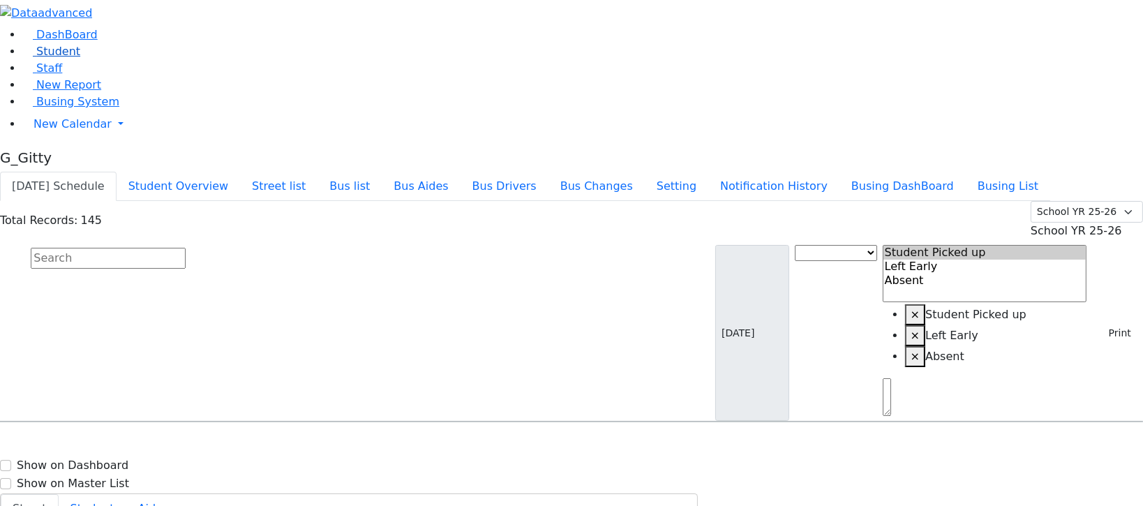
click at [80, 58] on link "Student" at bounding box center [51, 51] width 58 height 13
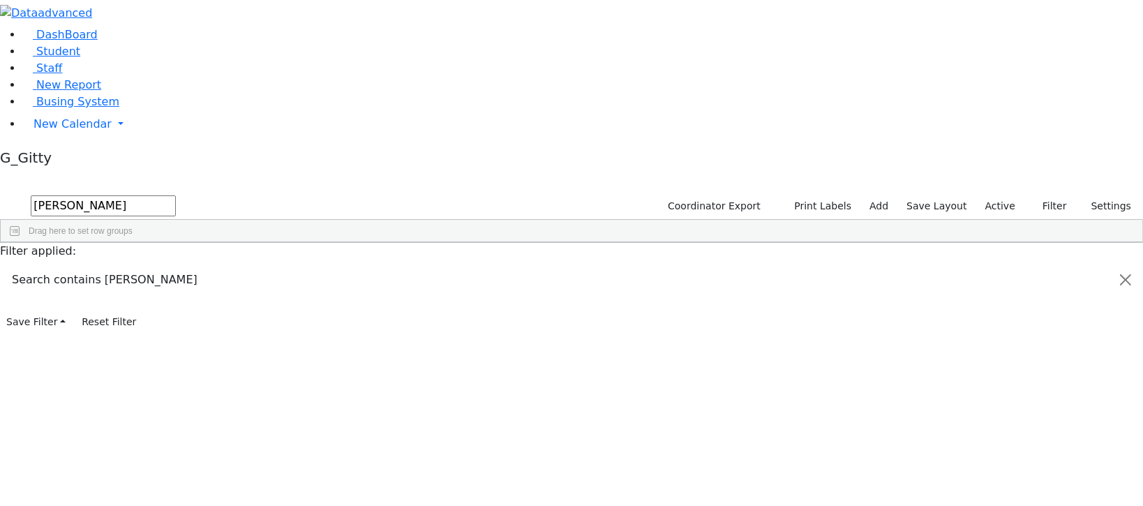
type input "lowy"
click at [177, 302] on div "Lowy" at bounding box center [132, 311] width 89 height 19
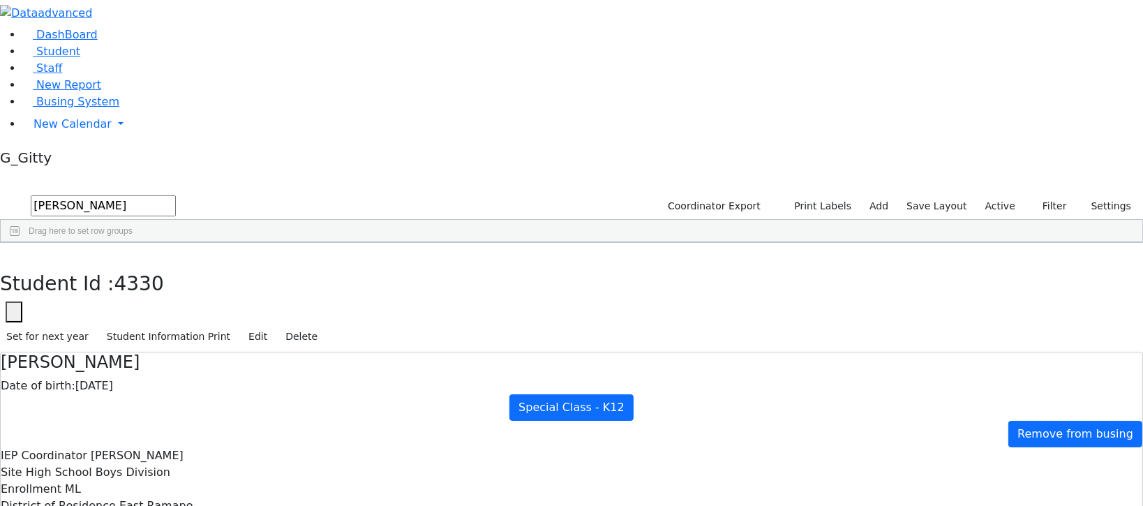
drag, startPoint x: 856, startPoint y: 246, endPoint x: 911, endPoint y: 244, distance: 55.1
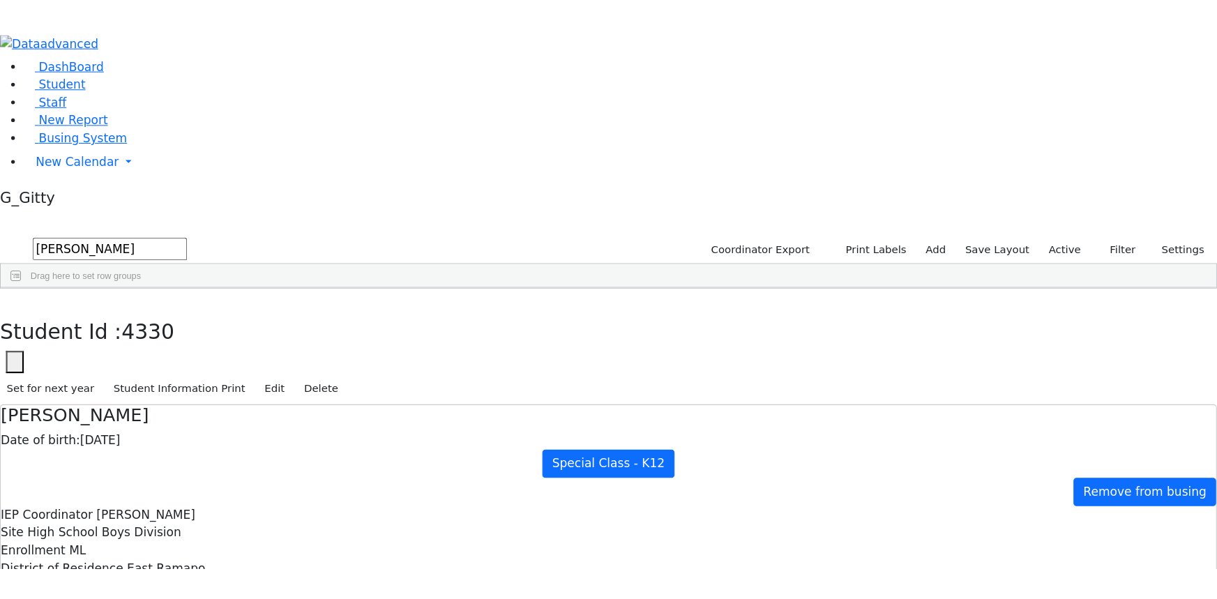
scroll to position [140, 0]
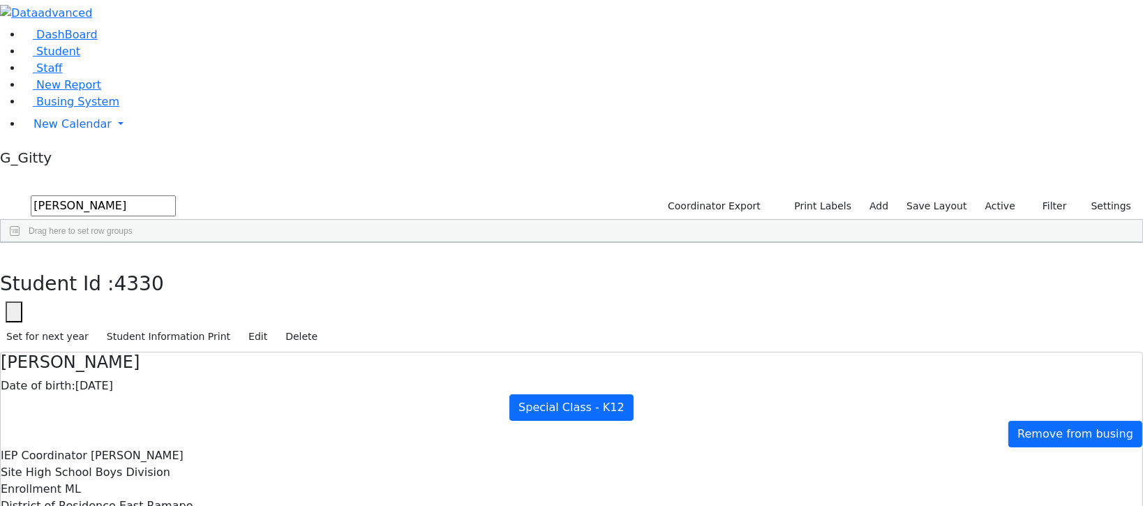
drag, startPoint x: 392, startPoint y: 376, endPoint x: 453, endPoint y: 444, distance: 91.4
drag, startPoint x: 723, startPoint y: 398, endPoint x: 377, endPoint y: 406, distance: 346.2
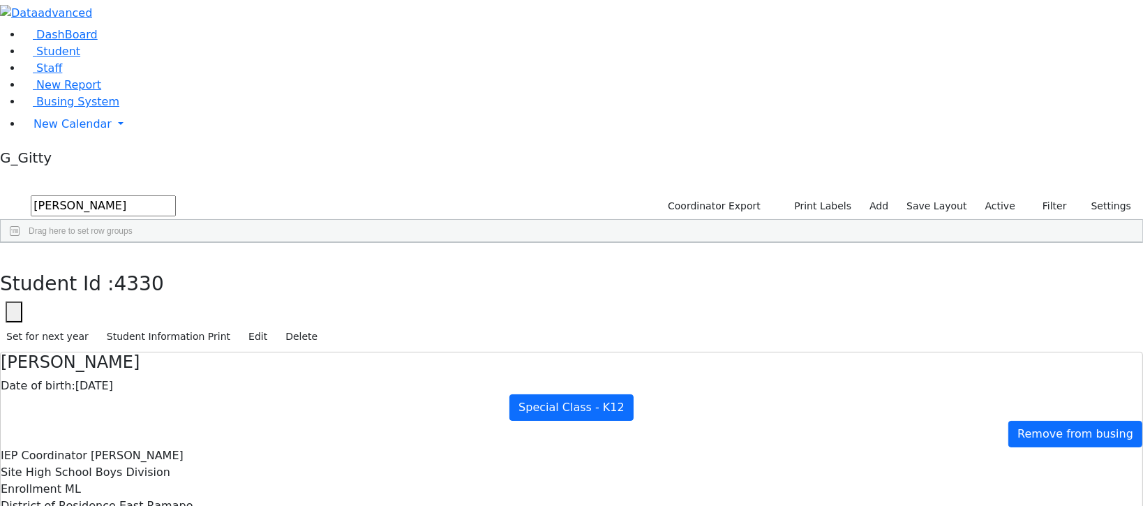
drag, startPoint x: 373, startPoint y: 363, endPoint x: 782, endPoint y: 407, distance: 411.8
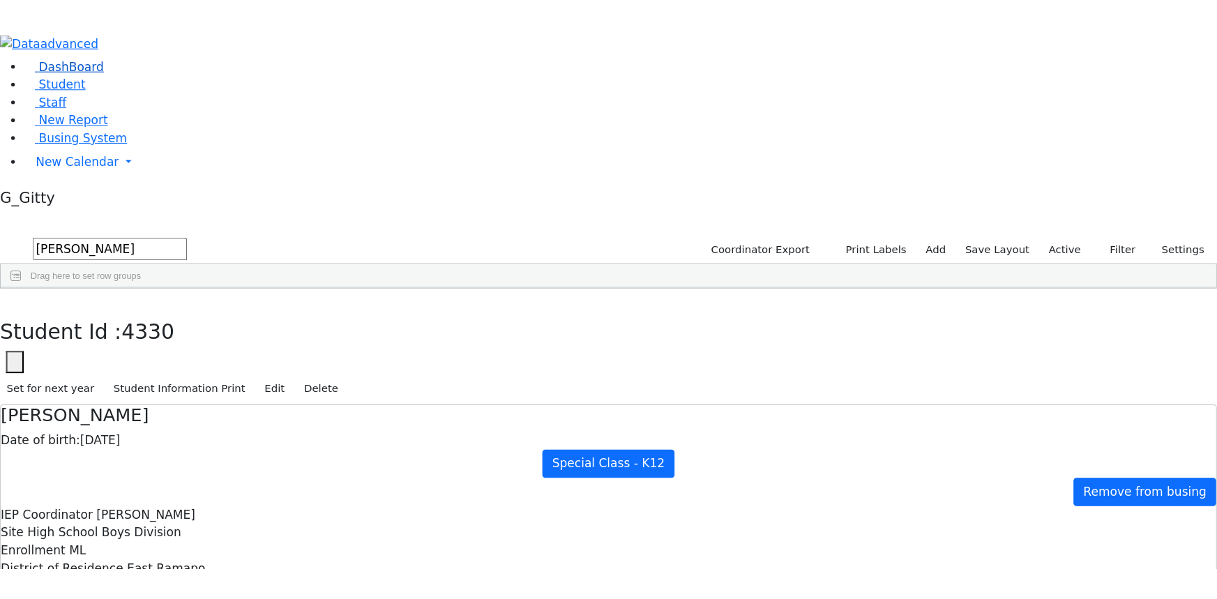
scroll to position [46, 0]
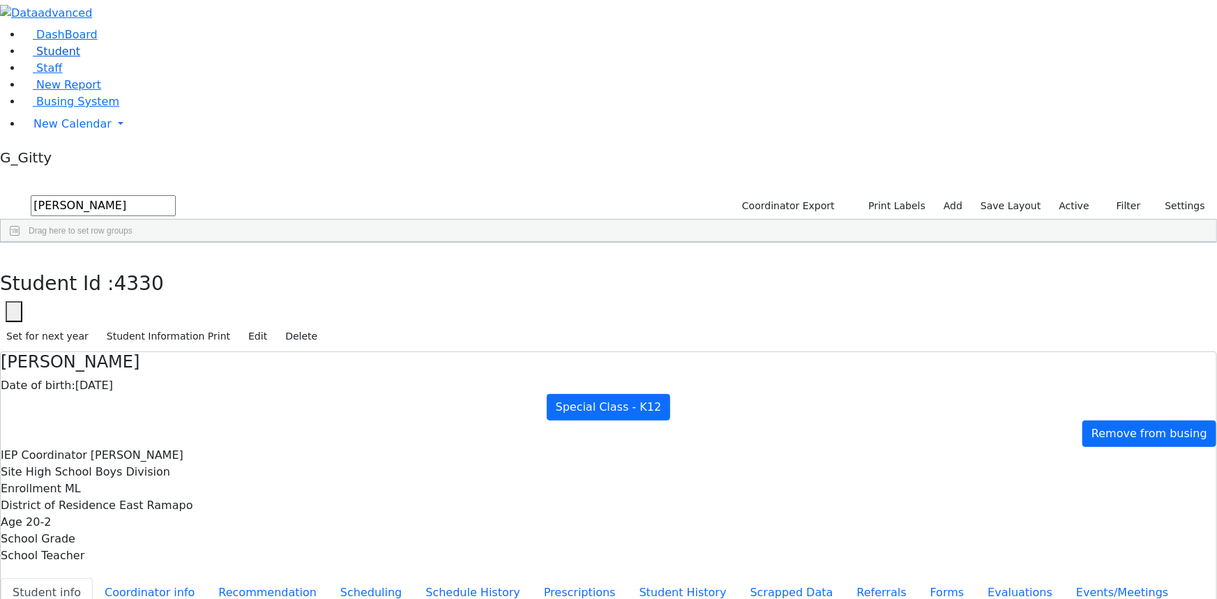
click at [80, 58] on link "Student" at bounding box center [51, 51] width 58 height 13
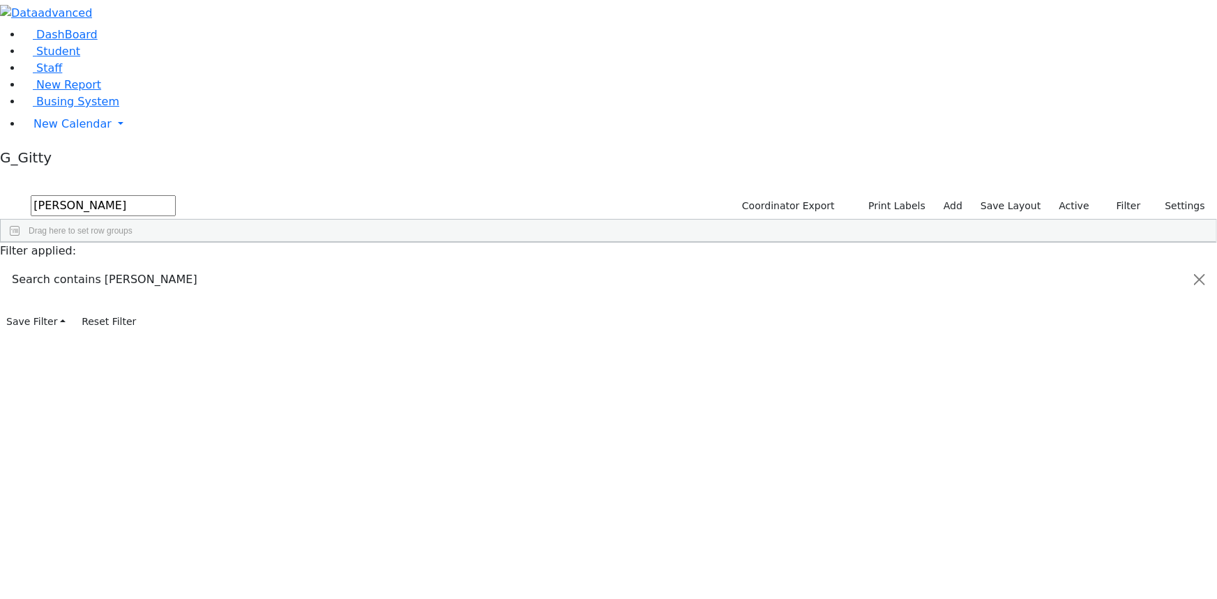
type input "frank"
click at [177, 302] on div "Frankel" at bounding box center [132, 311] width 89 height 19
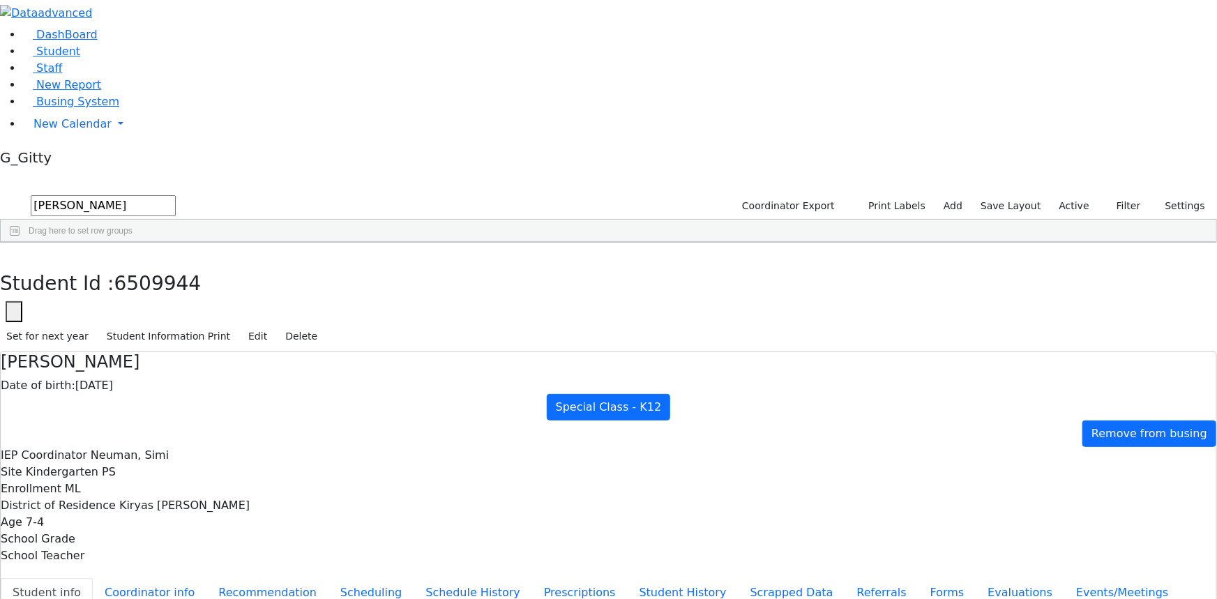
drag, startPoint x: 395, startPoint y: 168, endPoint x: 576, endPoint y: 429, distance: 317.8
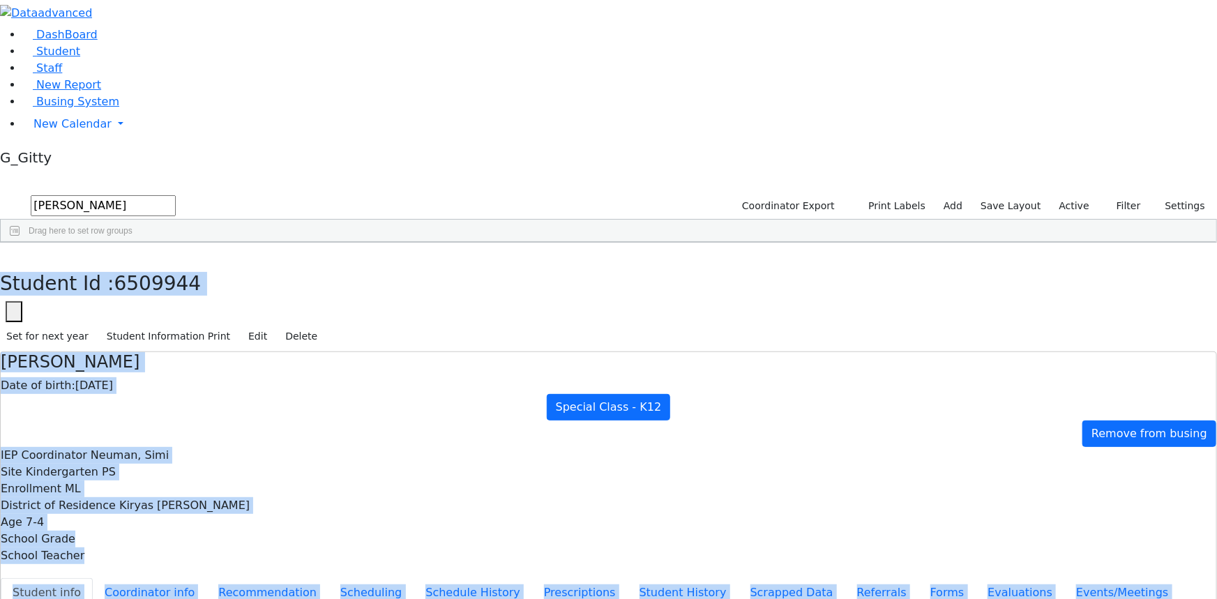
drag, startPoint x: 258, startPoint y: 16, endPoint x: 669, endPoint y: 492, distance: 628.7
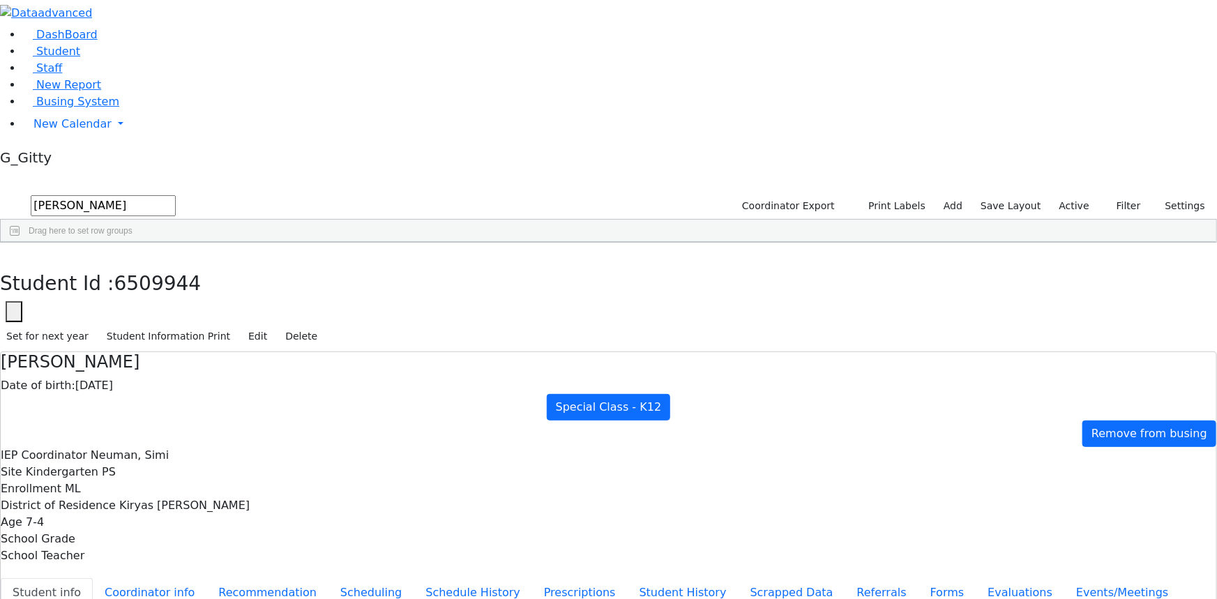
click at [20, 243] on button "button" at bounding box center [10, 257] width 20 height 29
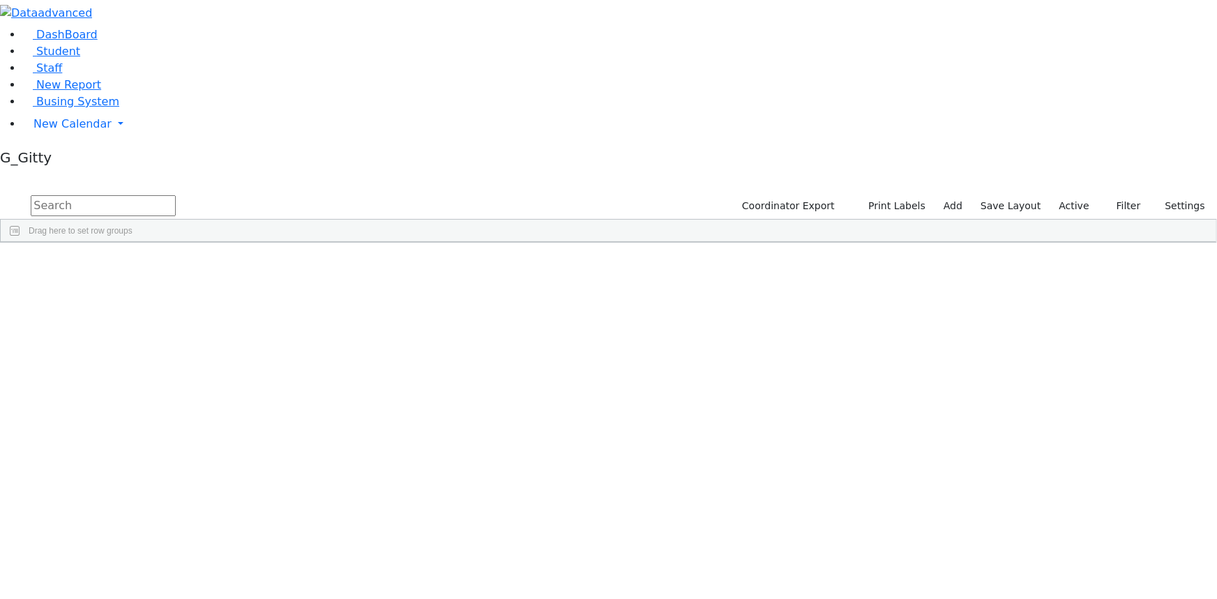
click at [1085, 195] on label "Active" at bounding box center [1075, 206] width 43 height 22
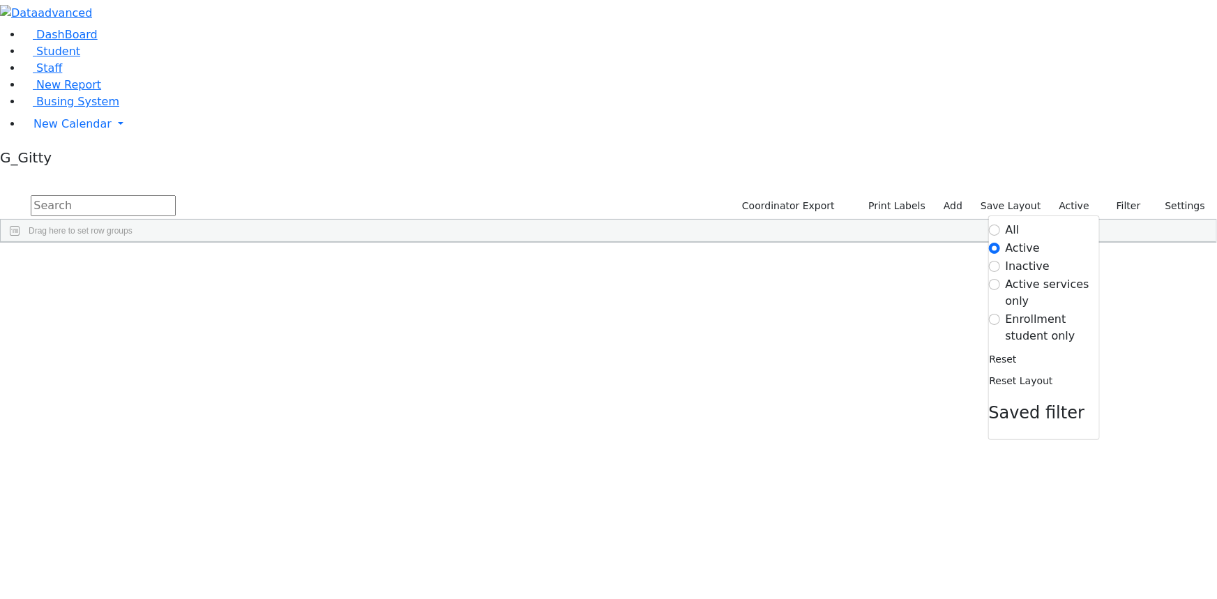
click at [1040, 311] on label "Enrollment student only" at bounding box center [1052, 327] width 93 height 33
click at [1000, 314] on input "Enrollment student only" at bounding box center [994, 319] width 11 height 11
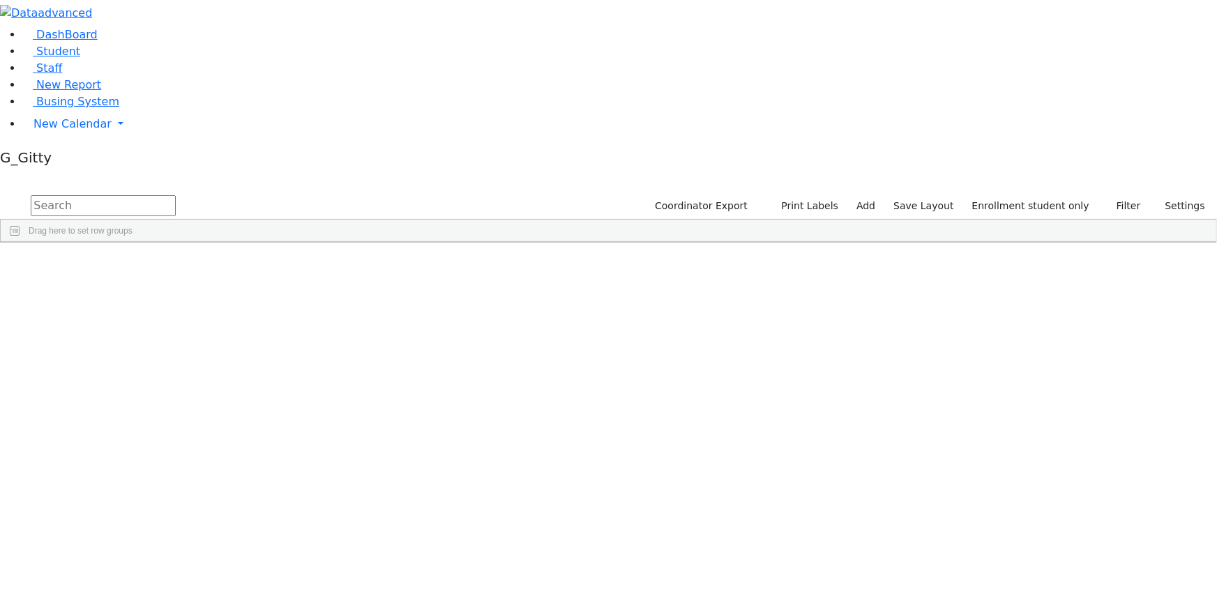
scroll to position [190, 0]
click at [177, 451] on div "Herskovic" at bounding box center [132, 460] width 89 height 19
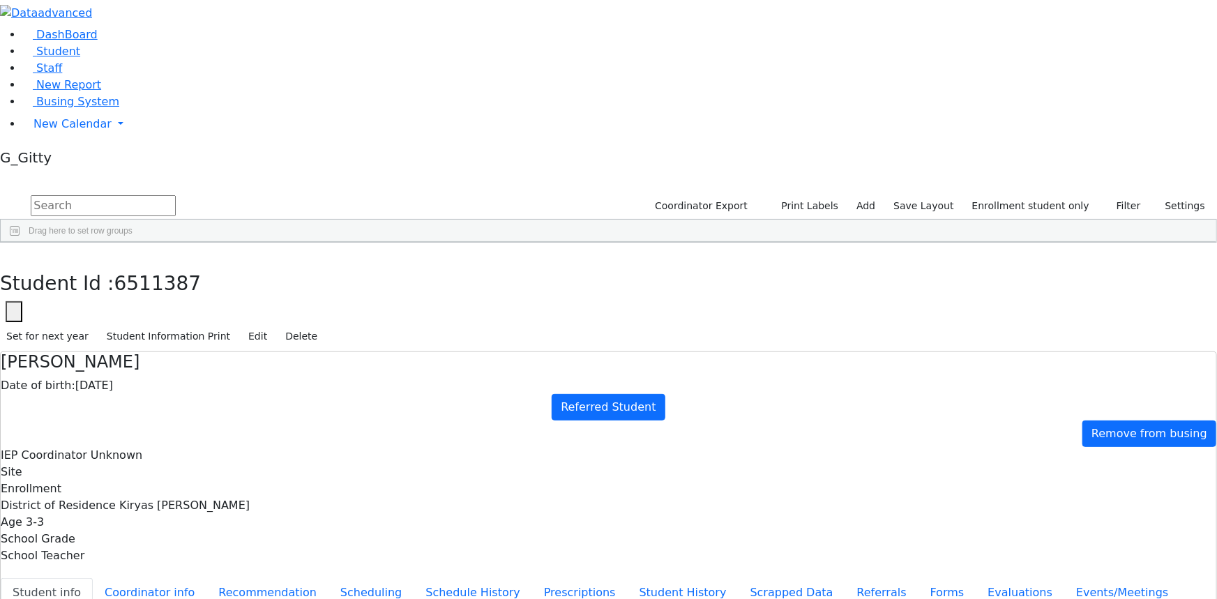
scroll to position [56, 0]
click at [329, 578] on button "Scheduling" at bounding box center [371, 592] width 85 height 29
click at [846, 578] on button "Referrals" at bounding box center [882, 592] width 73 height 29
click at [976, 578] on button "Evaluations" at bounding box center [1020, 592] width 89 height 29
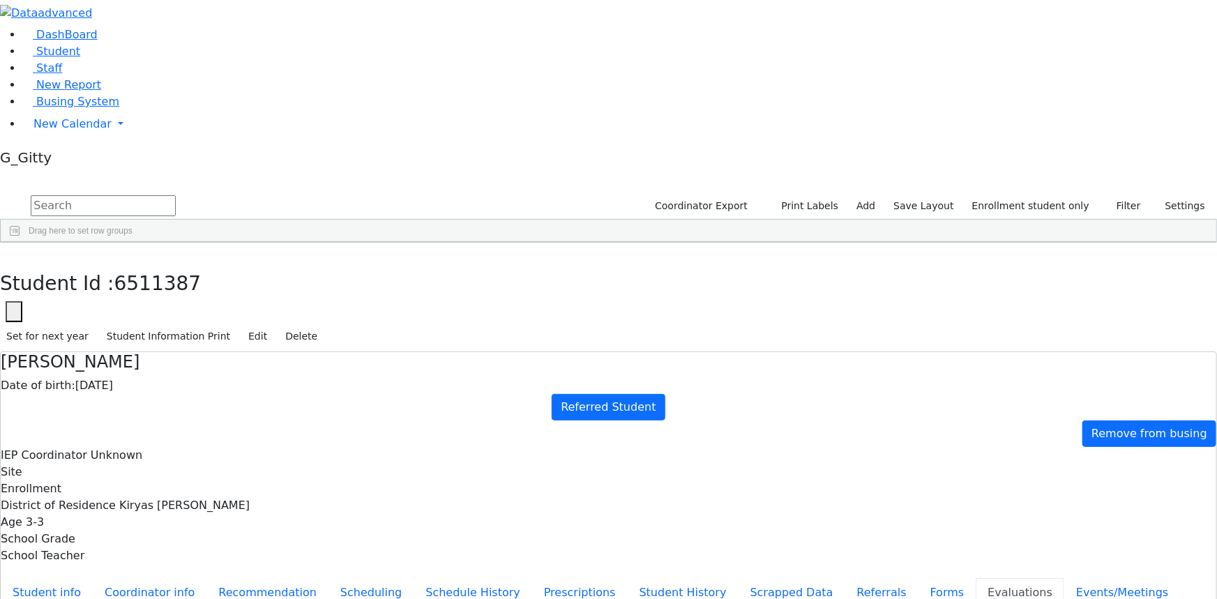
click at [1065, 578] on button "Events/Meetings" at bounding box center [1123, 592] width 116 height 29
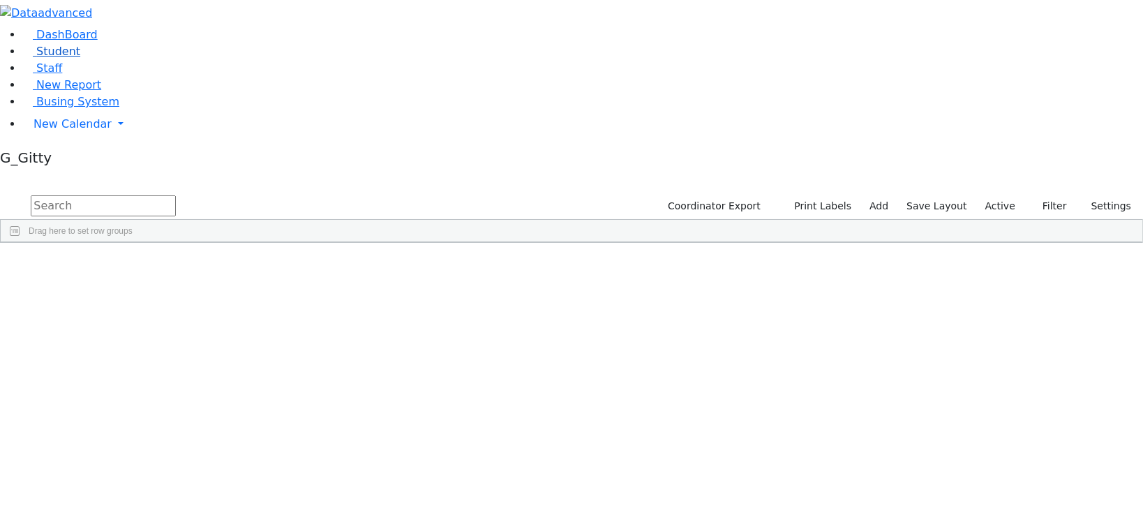
click at [70, 58] on link "Student" at bounding box center [51, 51] width 58 height 13
click at [991, 195] on label "Active" at bounding box center [1000, 206] width 43 height 22
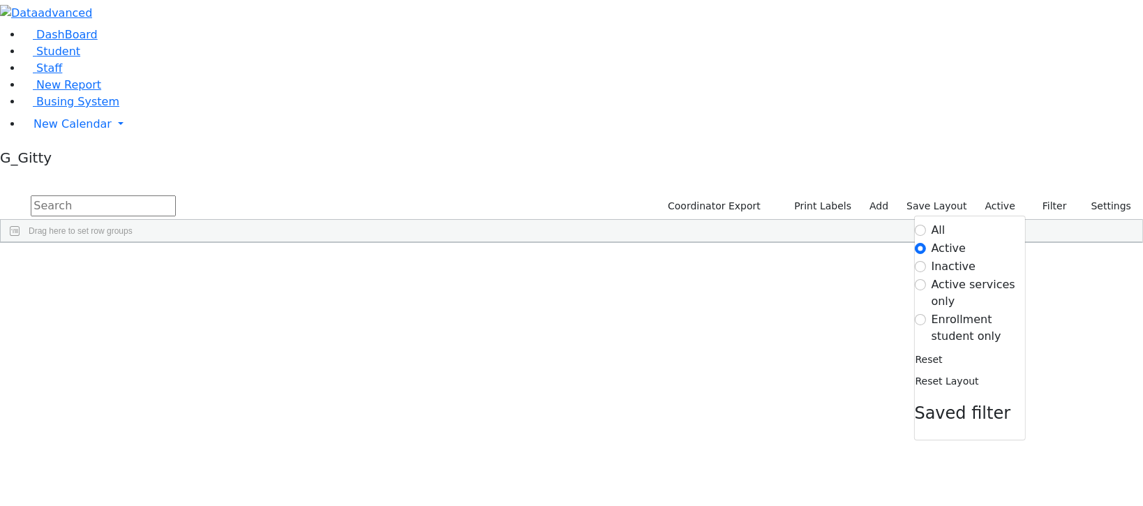
click at [966, 311] on label "Enrollment student only" at bounding box center [977, 327] width 93 height 33
click at [926, 314] on input "Enrollment student only" at bounding box center [920, 319] width 11 height 11
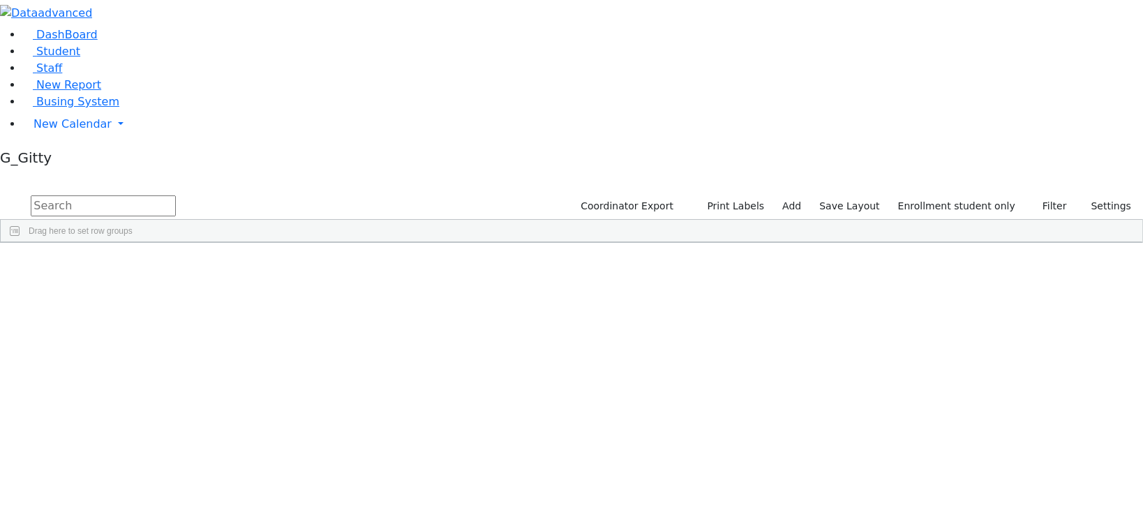
scroll to position [253, 0]
click at [177, 388] on div "Herskovic" at bounding box center [132, 397] width 89 height 19
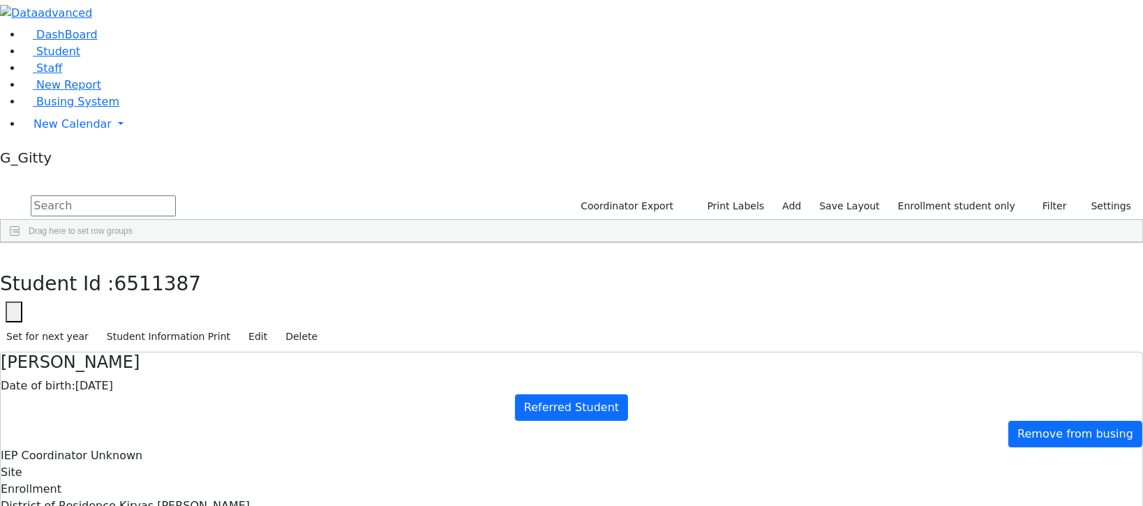
drag, startPoint x: 608, startPoint y: 280, endPoint x: 641, endPoint y: 304, distance: 40.5
drag, startPoint x: 593, startPoint y: 256, endPoint x: 683, endPoint y: 296, distance: 98.4
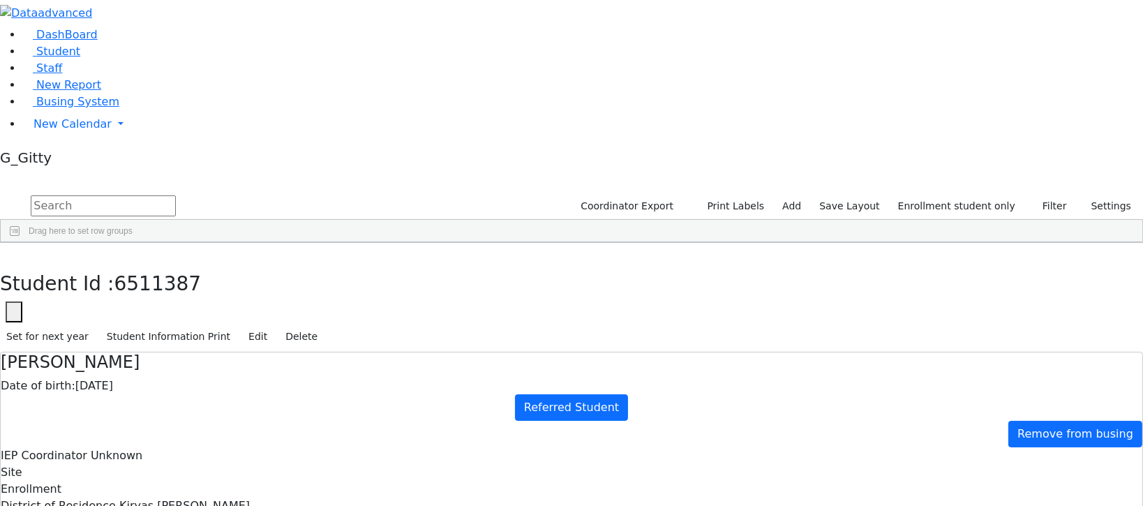
drag, startPoint x: 446, startPoint y: 262, endPoint x: 492, endPoint y: 310, distance: 66.6
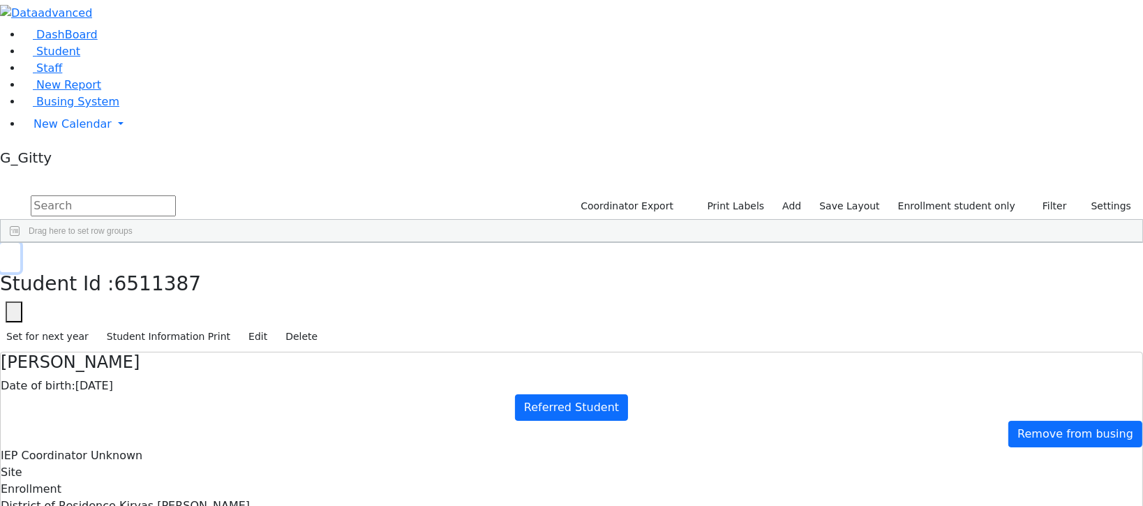
click at [20, 243] on button "button" at bounding box center [10, 257] width 20 height 29
